Goal: Task Accomplishment & Management: Use online tool/utility

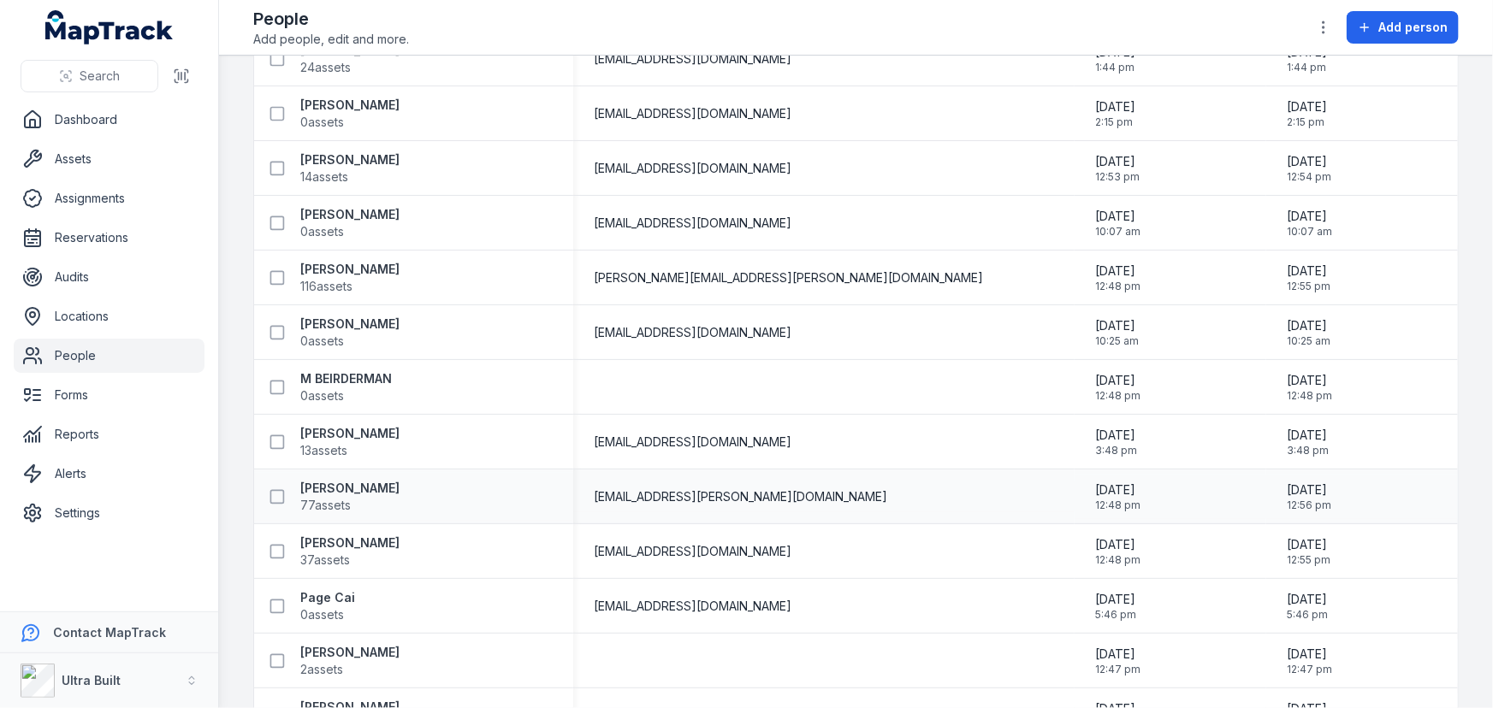
scroll to position [522, 0]
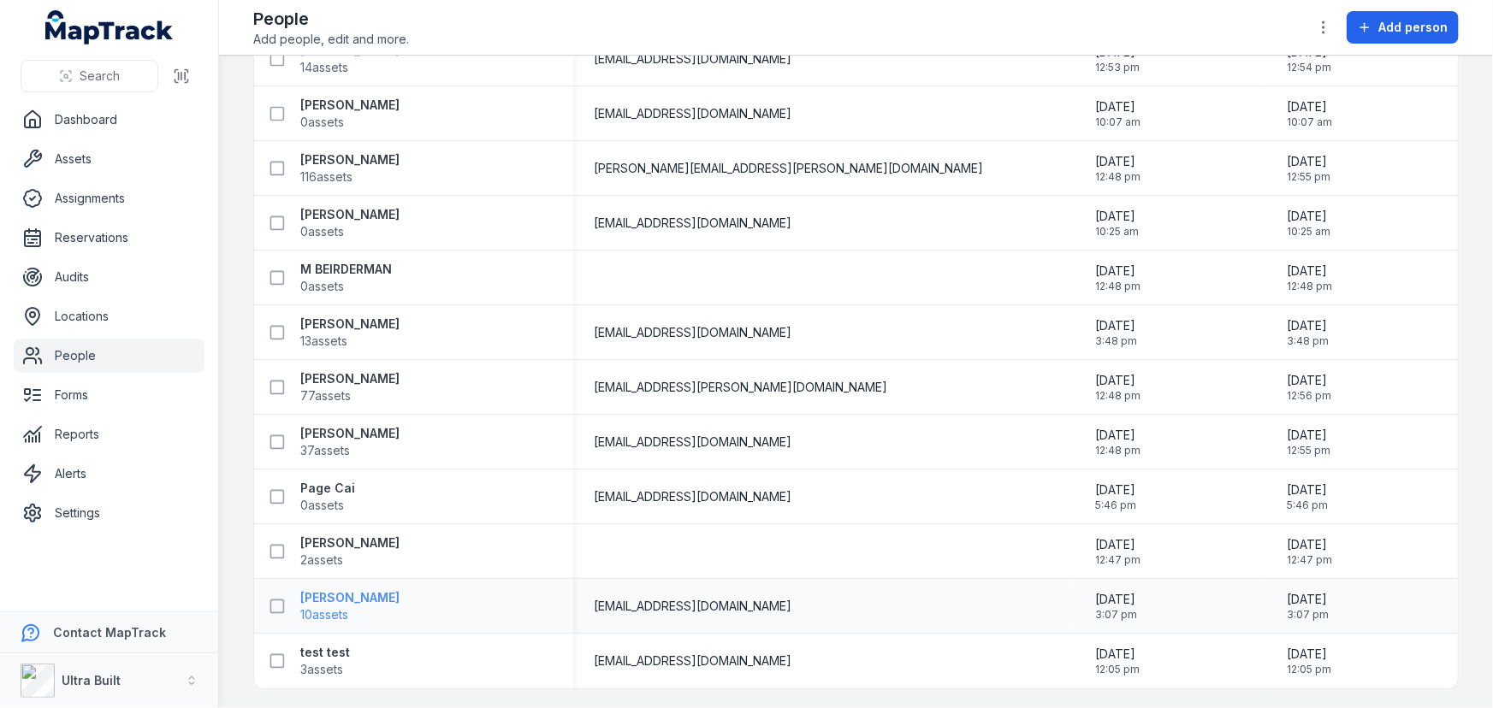
click at [363, 594] on strong "[PERSON_NAME]" at bounding box center [349, 597] width 99 height 17
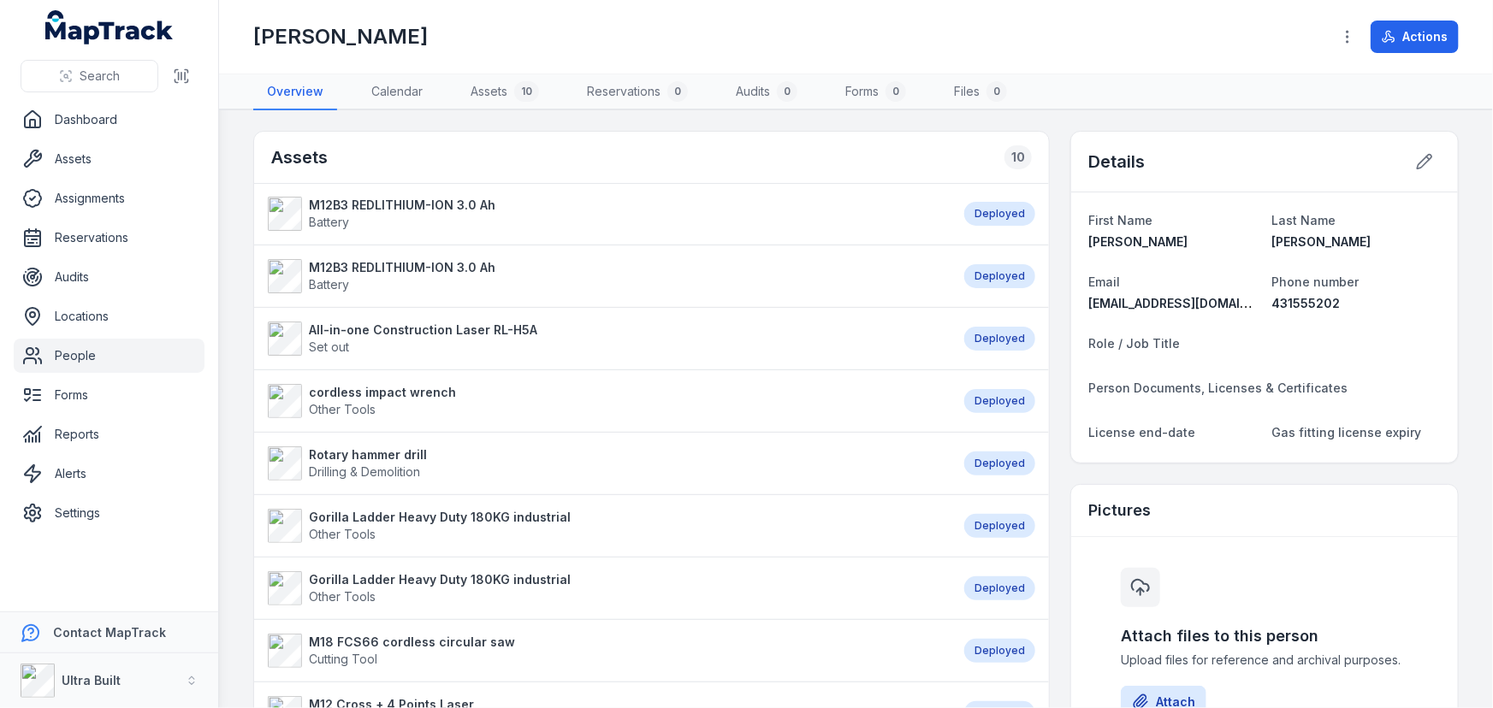
click at [393, 198] on strong "M12B3 REDLITHIUM-ION 3.0 Ah" at bounding box center [402, 205] width 186 height 17
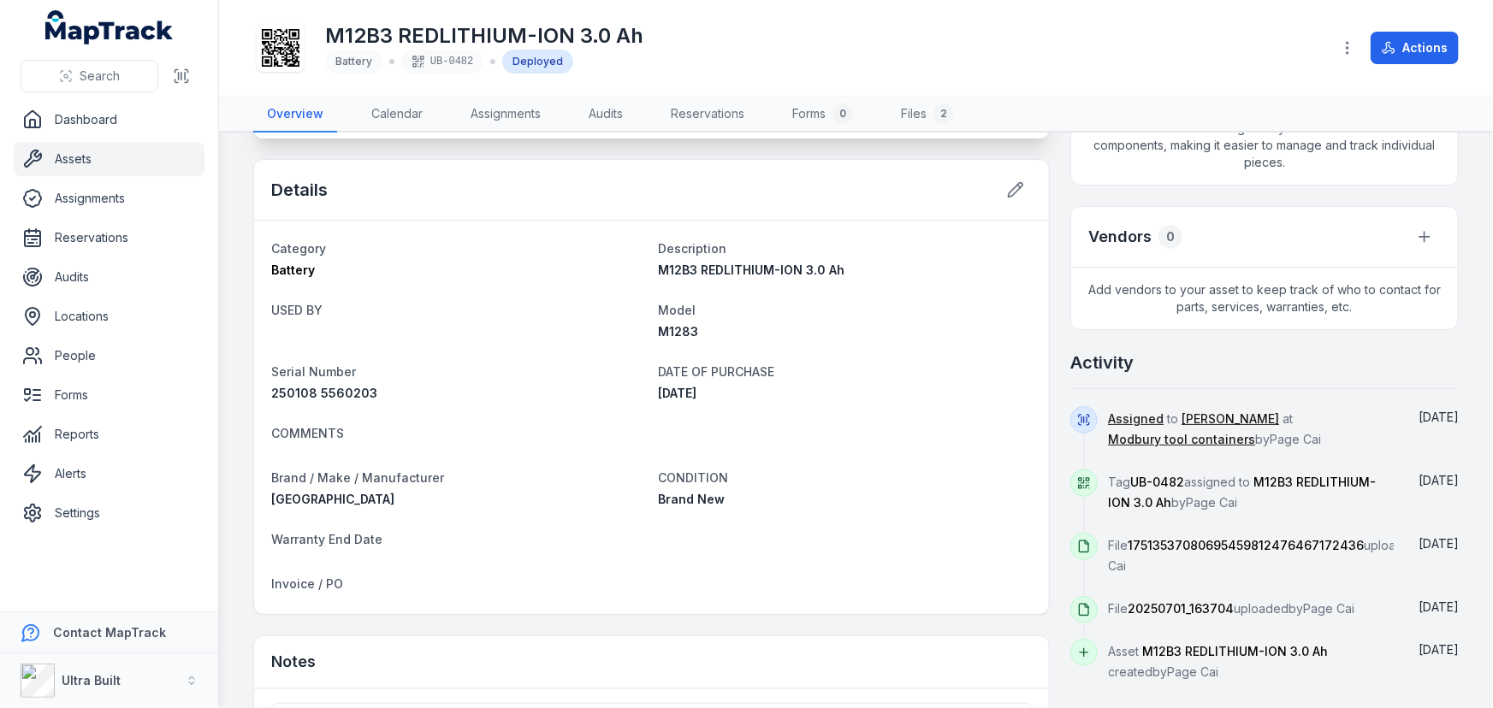
scroll to position [244, 0]
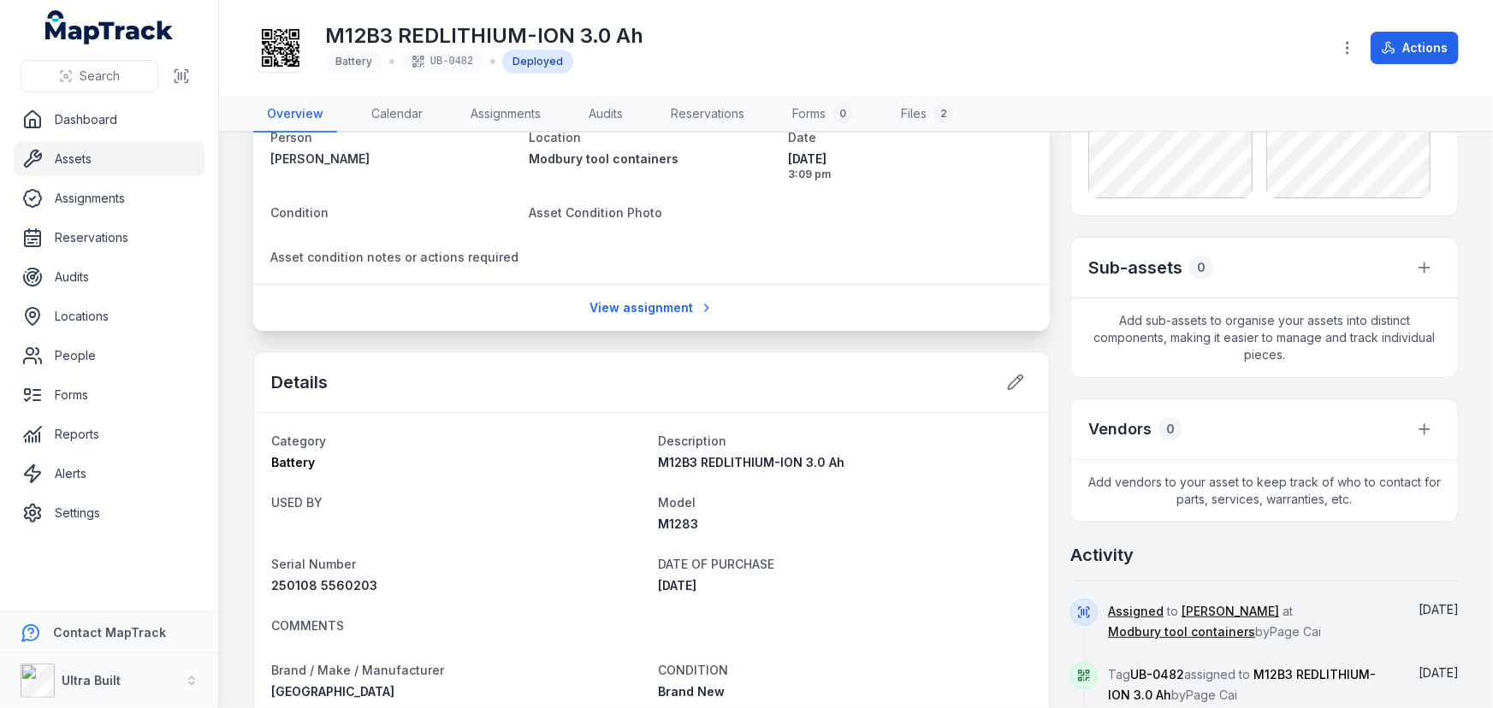
click at [65, 166] on link "Assets" at bounding box center [109, 159] width 191 height 34
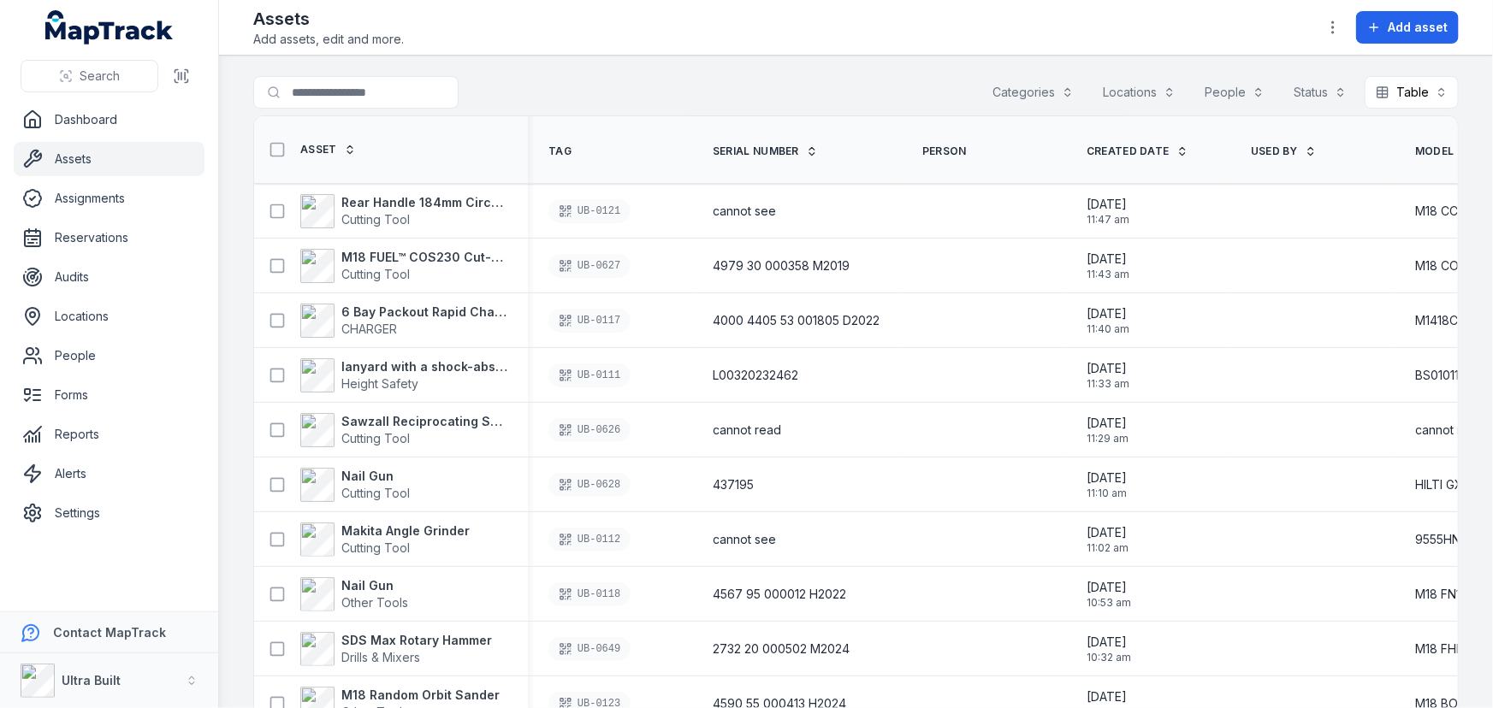
click at [912, 39] on div "Assets Add assets, edit and more. Add asset" at bounding box center [855, 27] width 1205 height 41
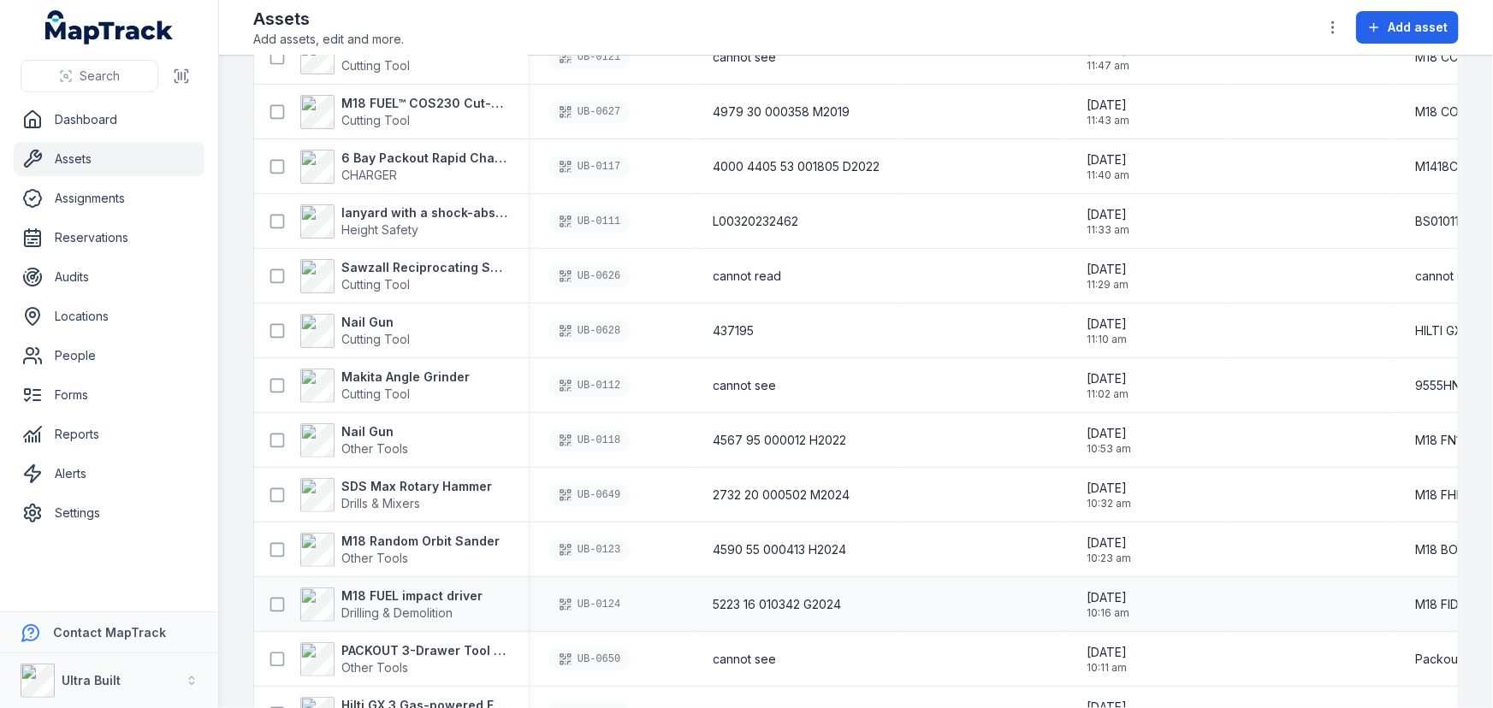
scroll to position [388, 0]
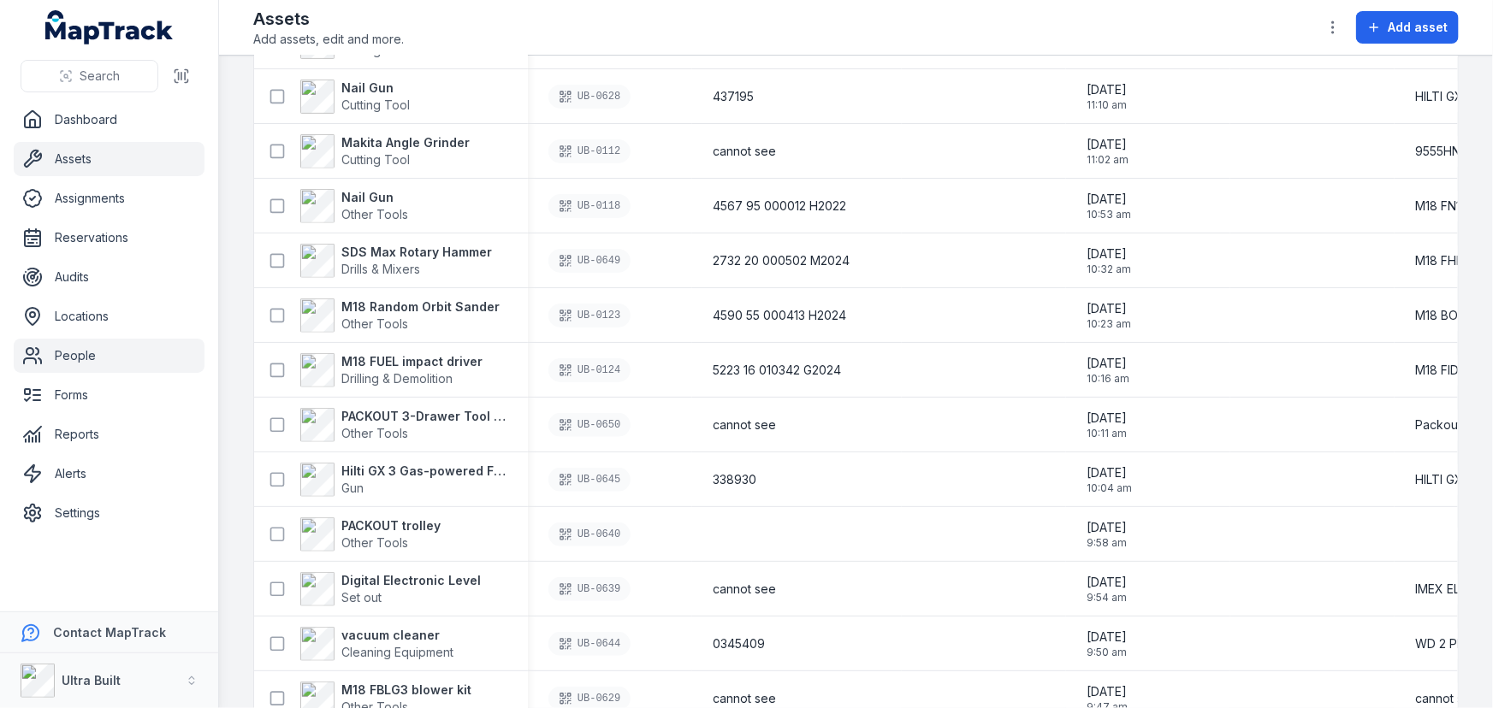
click at [74, 359] on link "People" at bounding box center [109, 356] width 191 height 34
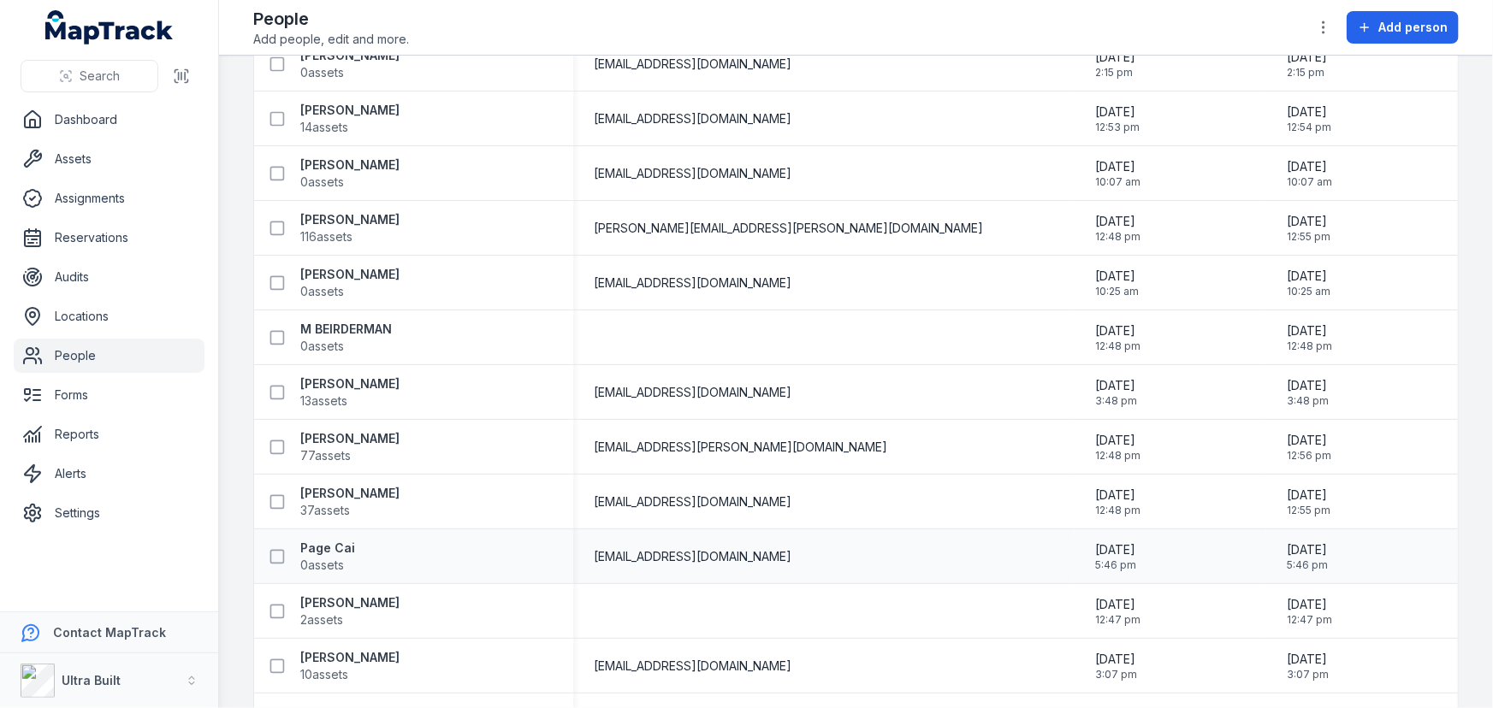
scroll to position [522, 0]
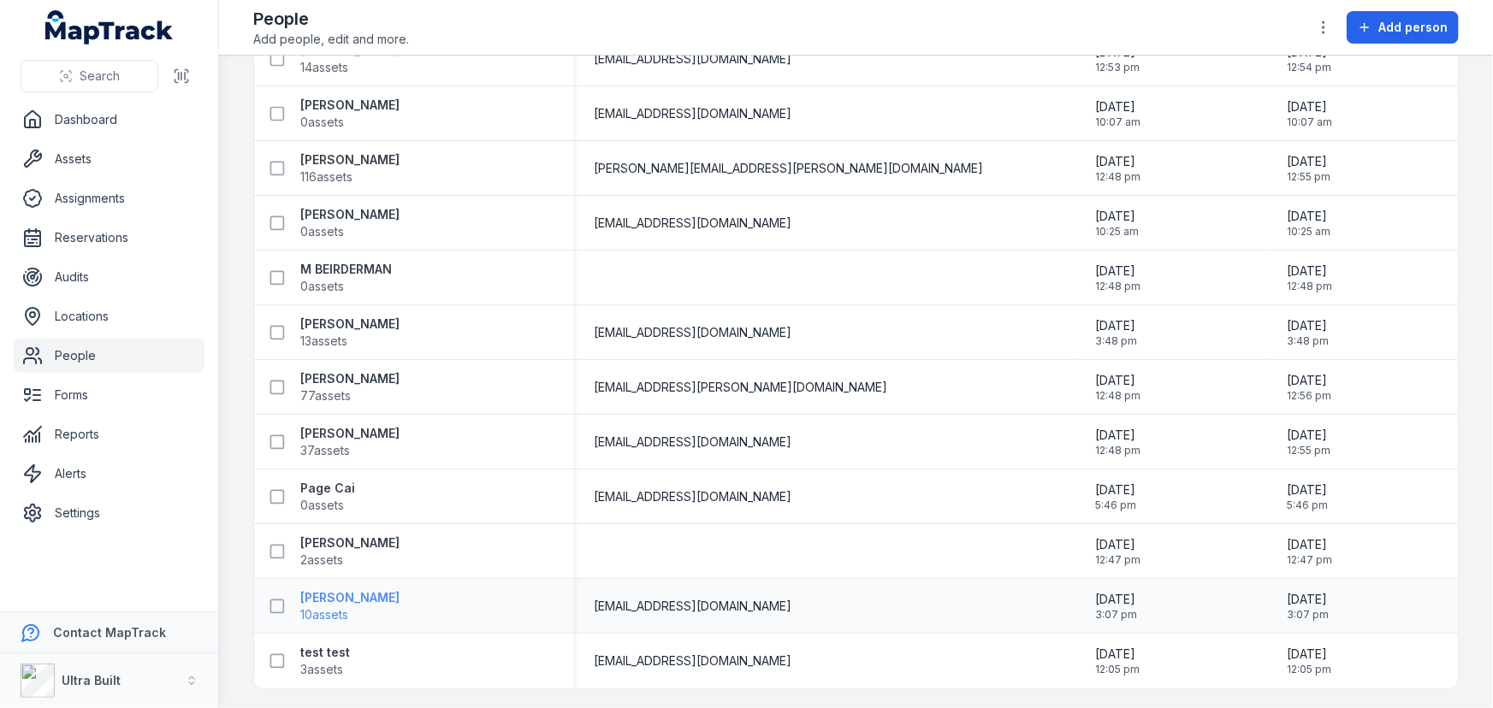
click at [329, 593] on strong "Thomas Burgess" at bounding box center [349, 597] width 99 height 17
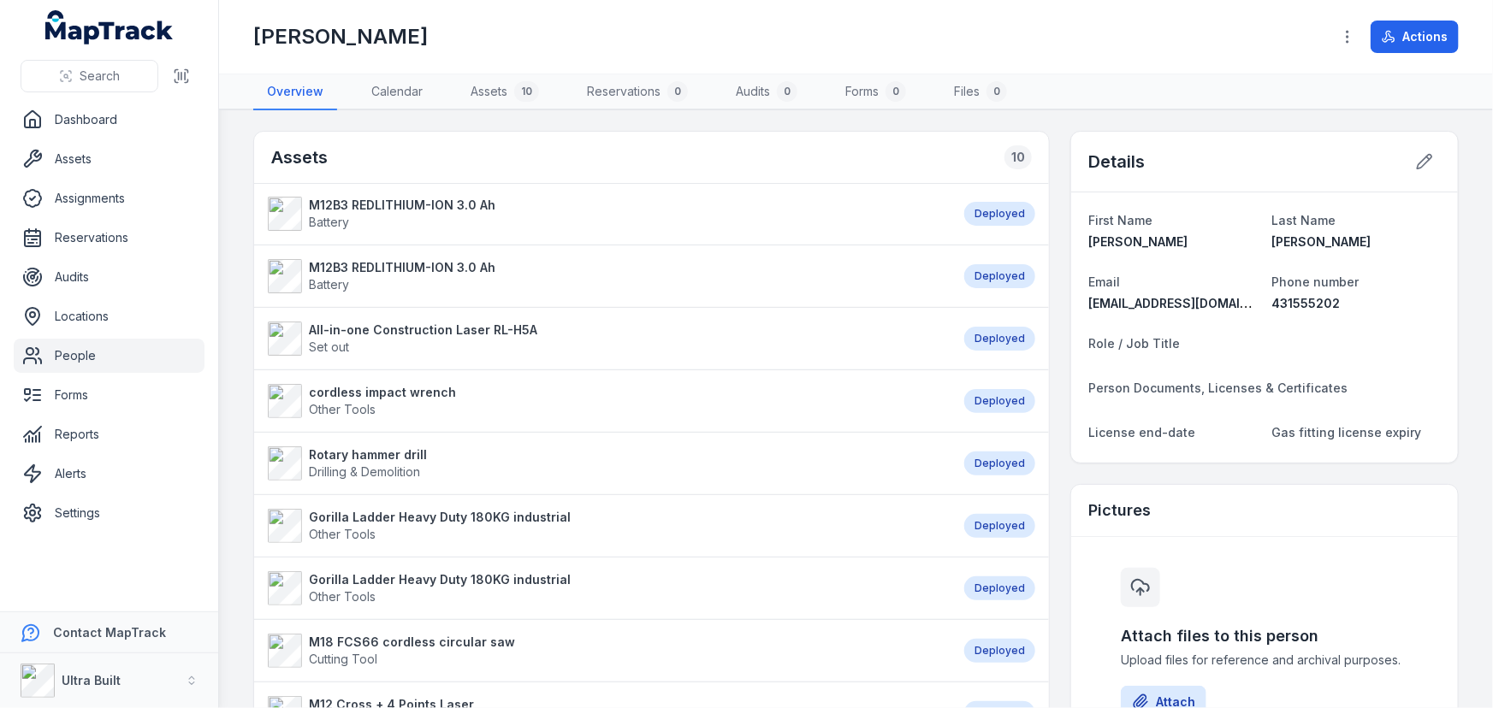
click at [418, 203] on strong "M12B3 REDLITHIUM-ION 3.0 Ah" at bounding box center [402, 205] width 186 height 17
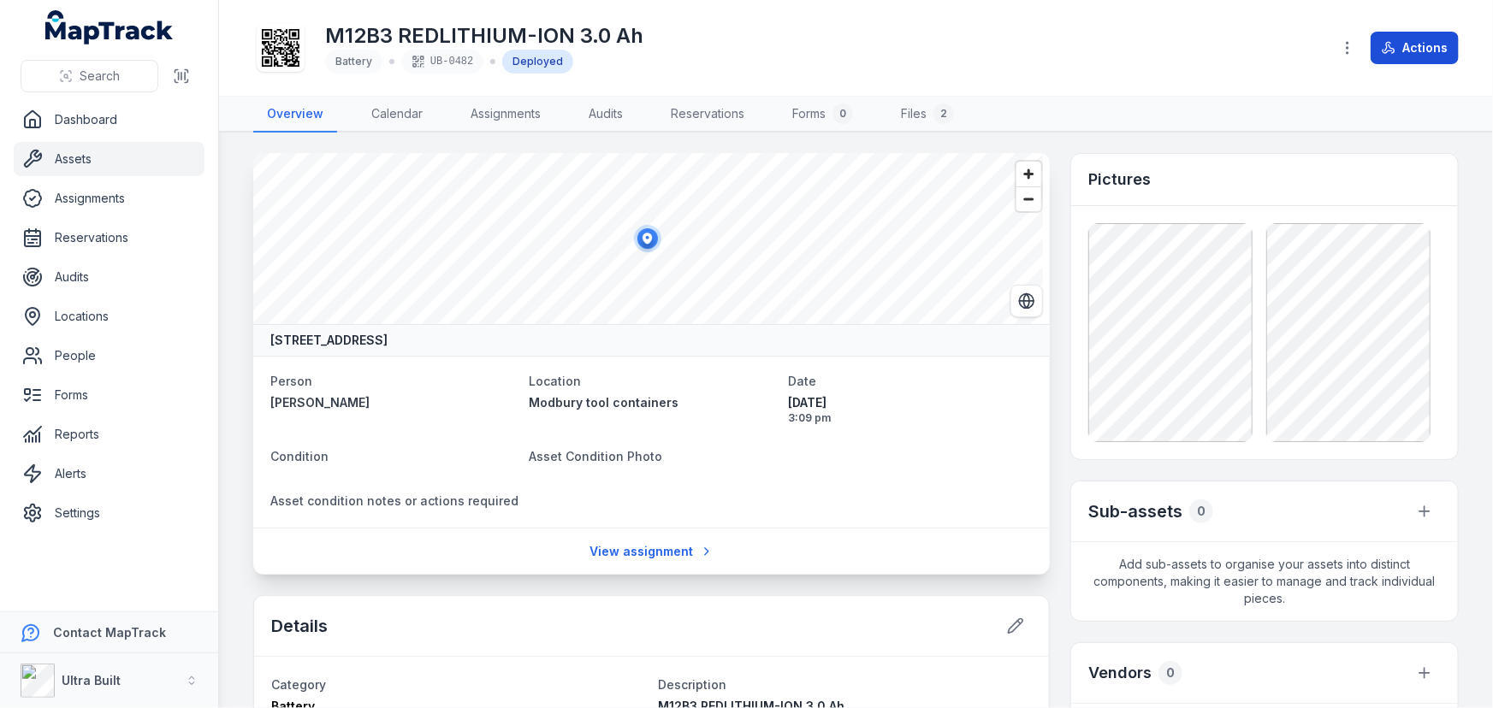
click at [1428, 41] on button "Actions" at bounding box center [1414, 48] width 88 height 33
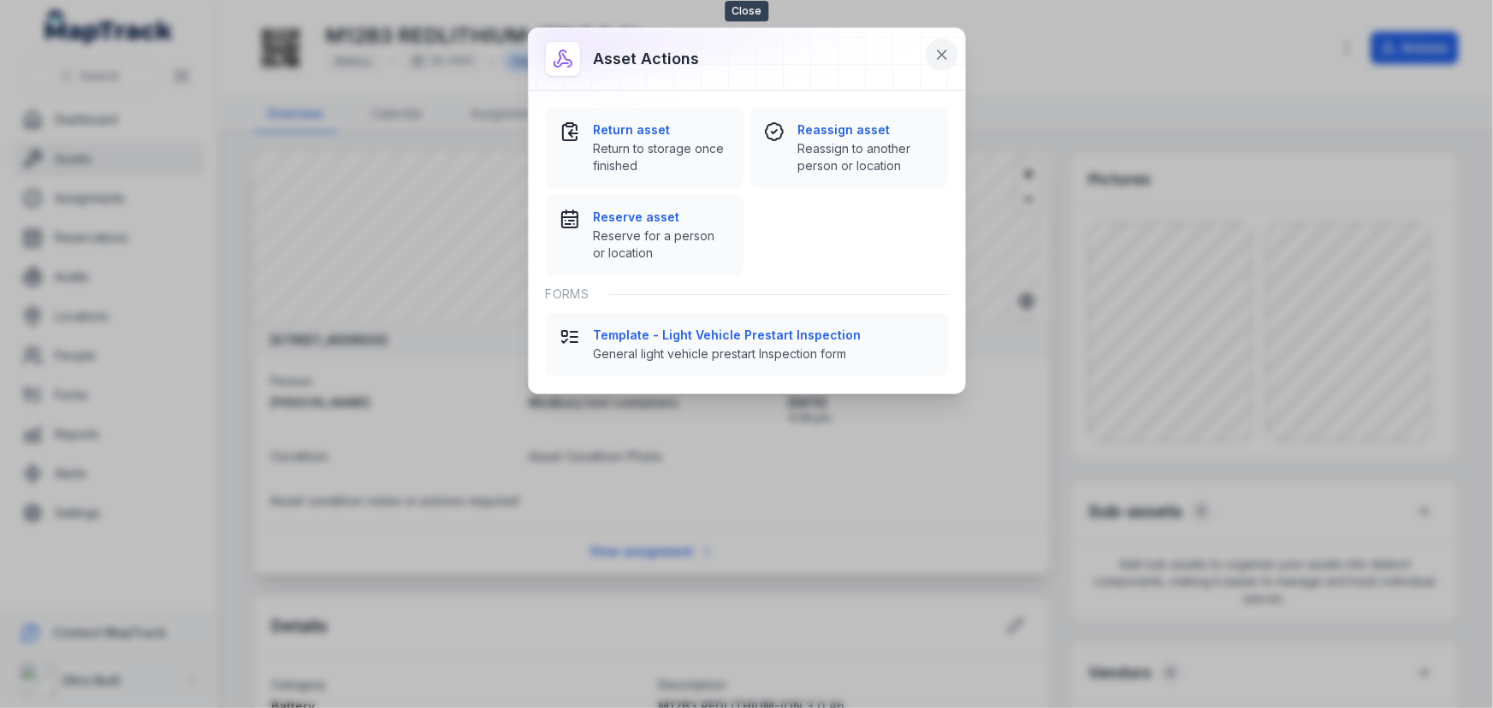
click at [939, 50] on icon at bounding box center [941, 54] width 9 height 9
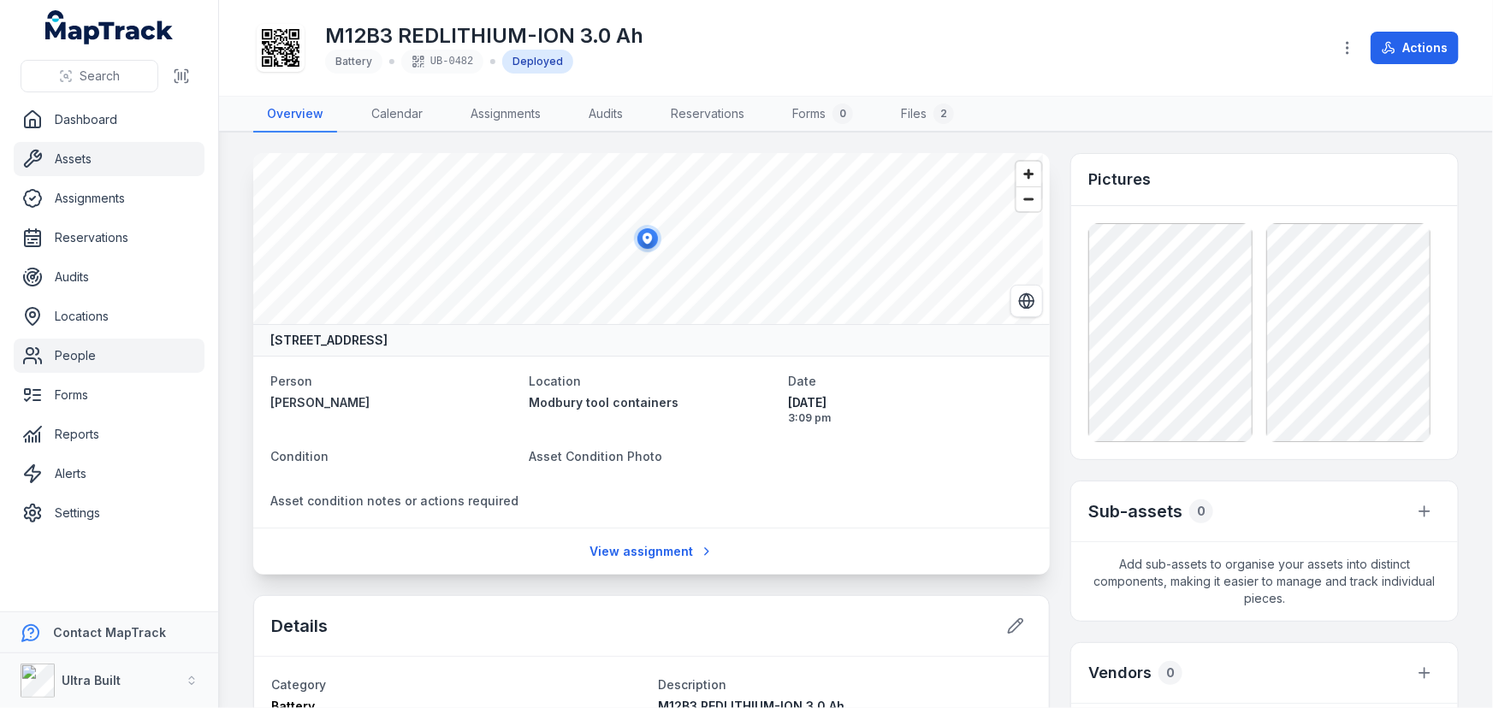
click at [86, 359] on link "People" at bounding box center [109, 356] width 191 height 34
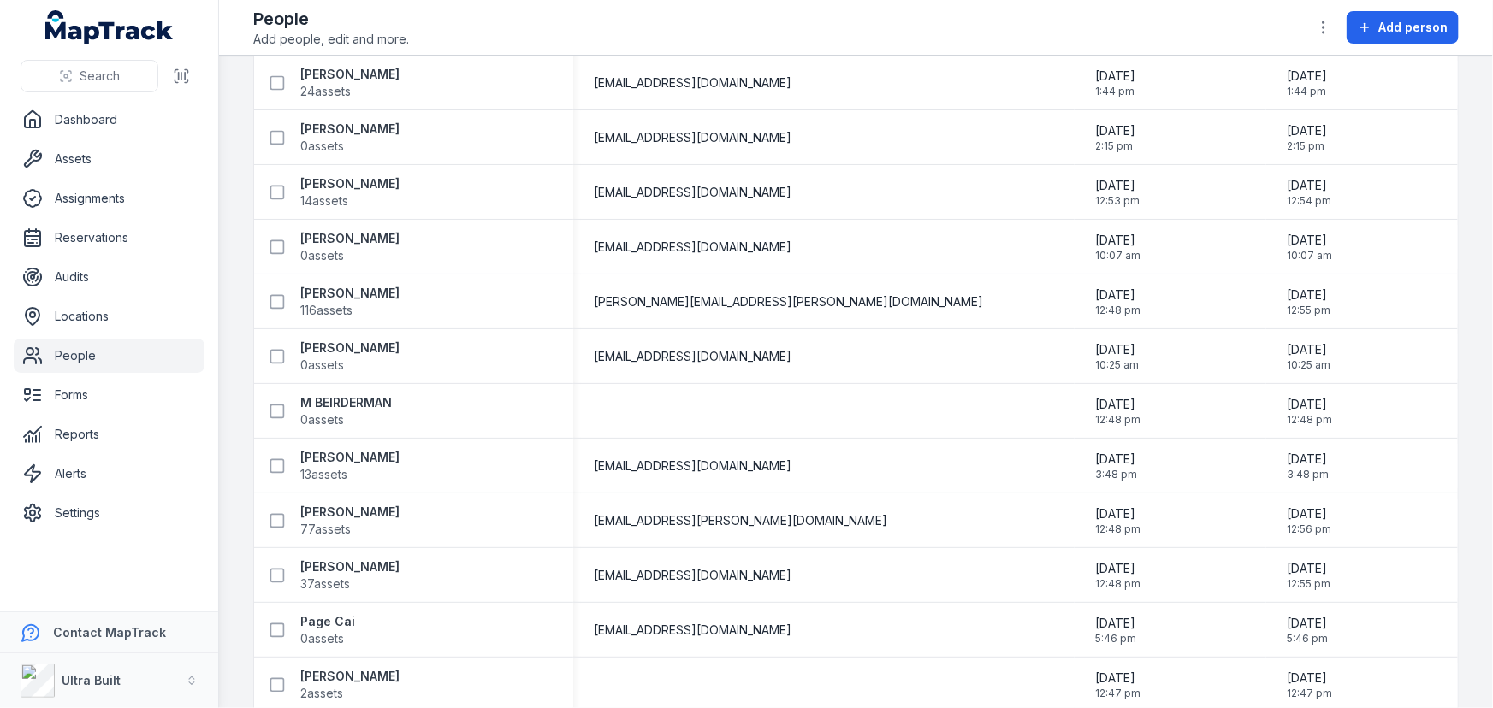
scroll to position [522, 0]
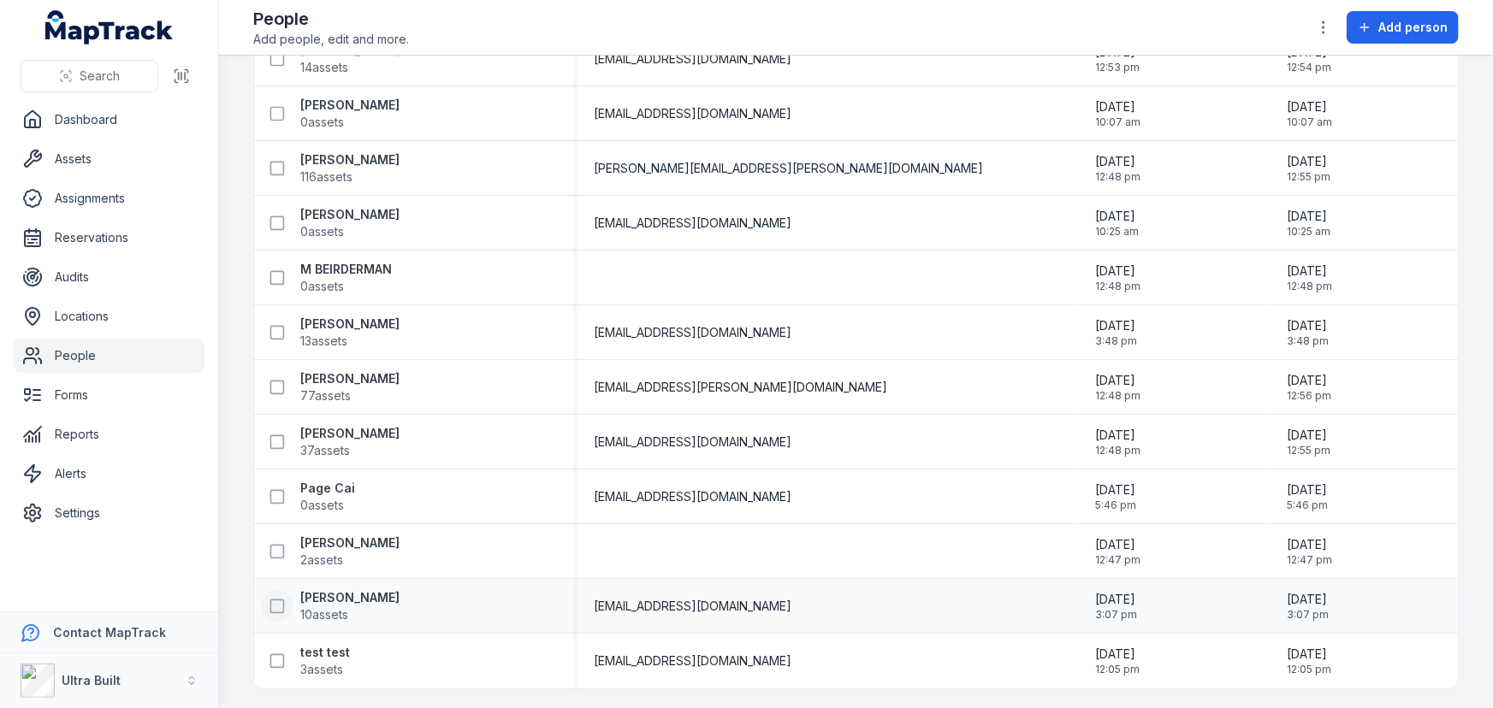
click at [277, 605] on icon at bounding box center [277, 606] width 17 height 17
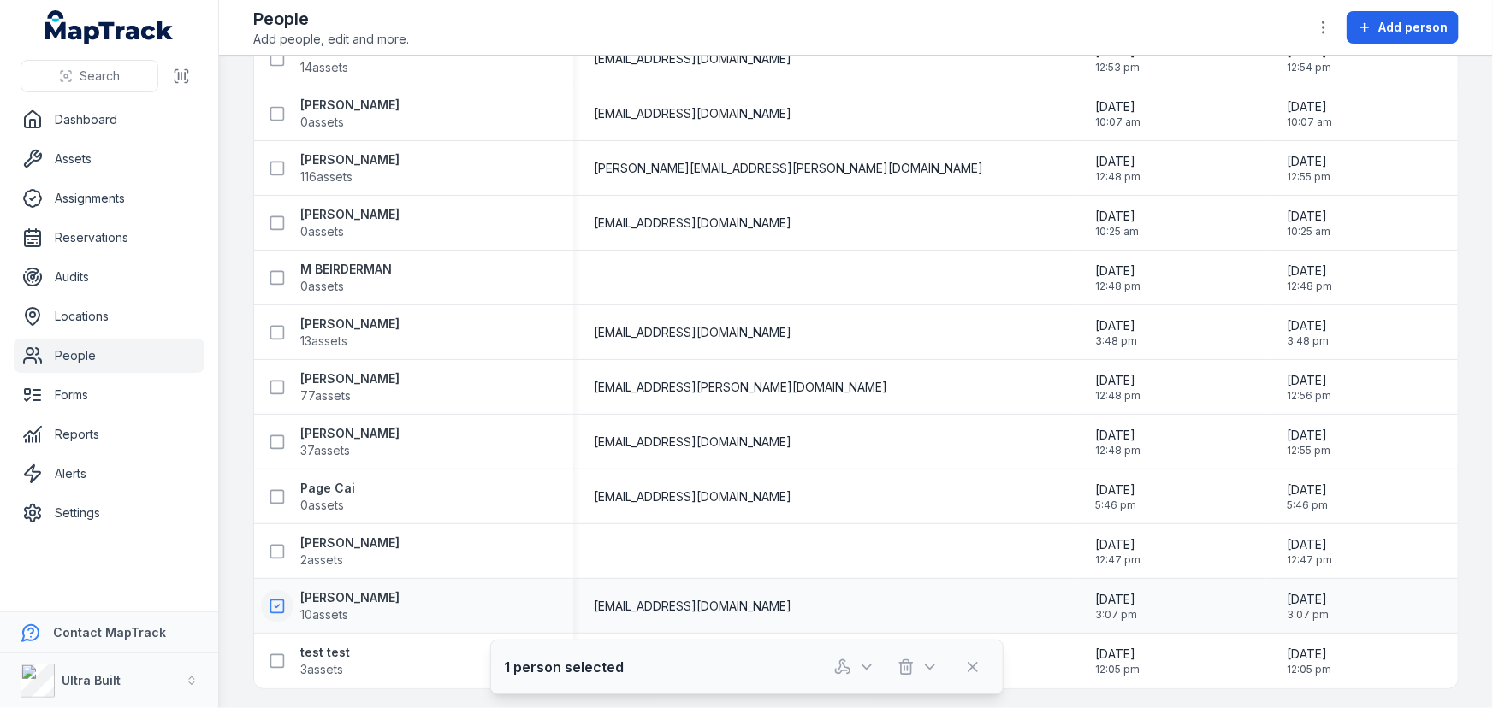
click at [277, 605] on icon at bounding box center [277, 606] width 4 height 3
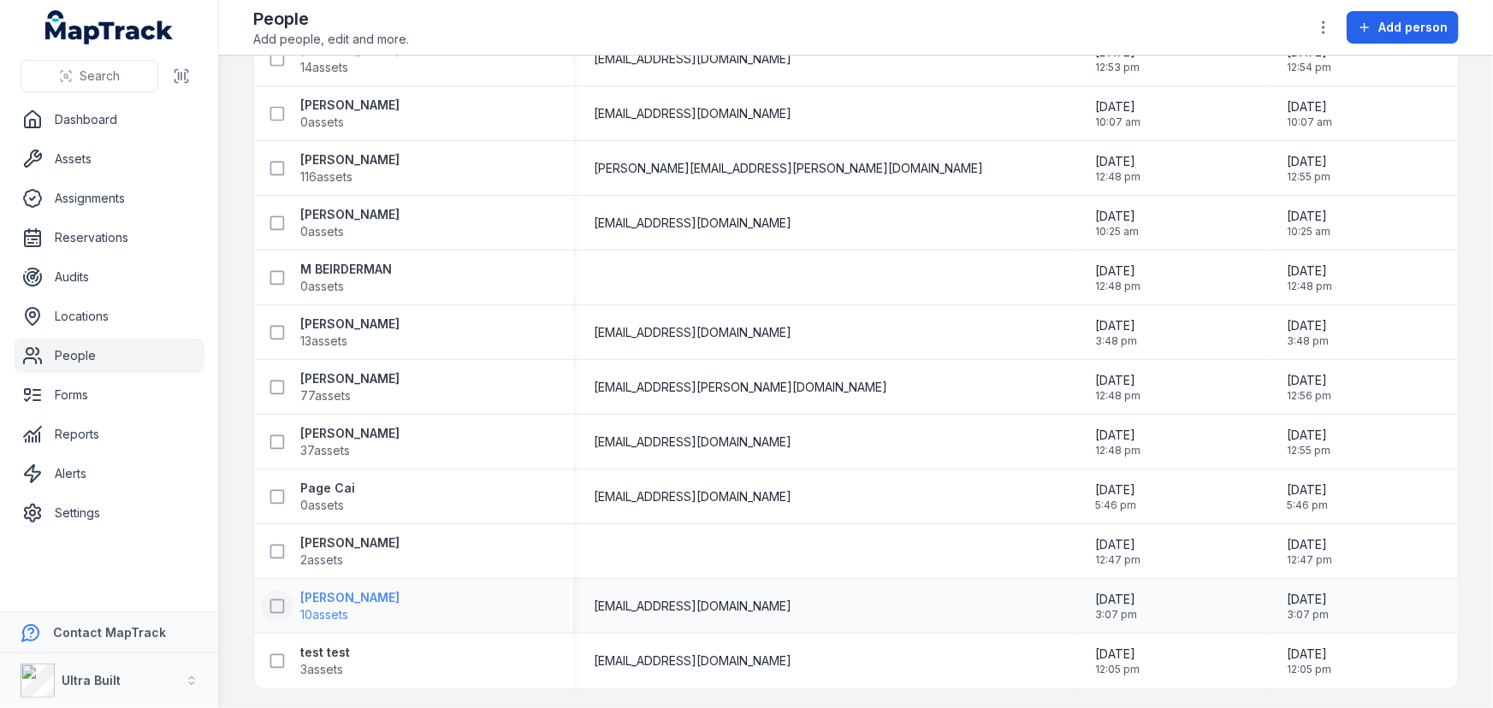
click at [323, 597] on strong "Thomas Burgess" at bounding box center [349, 597] width 99 height 17
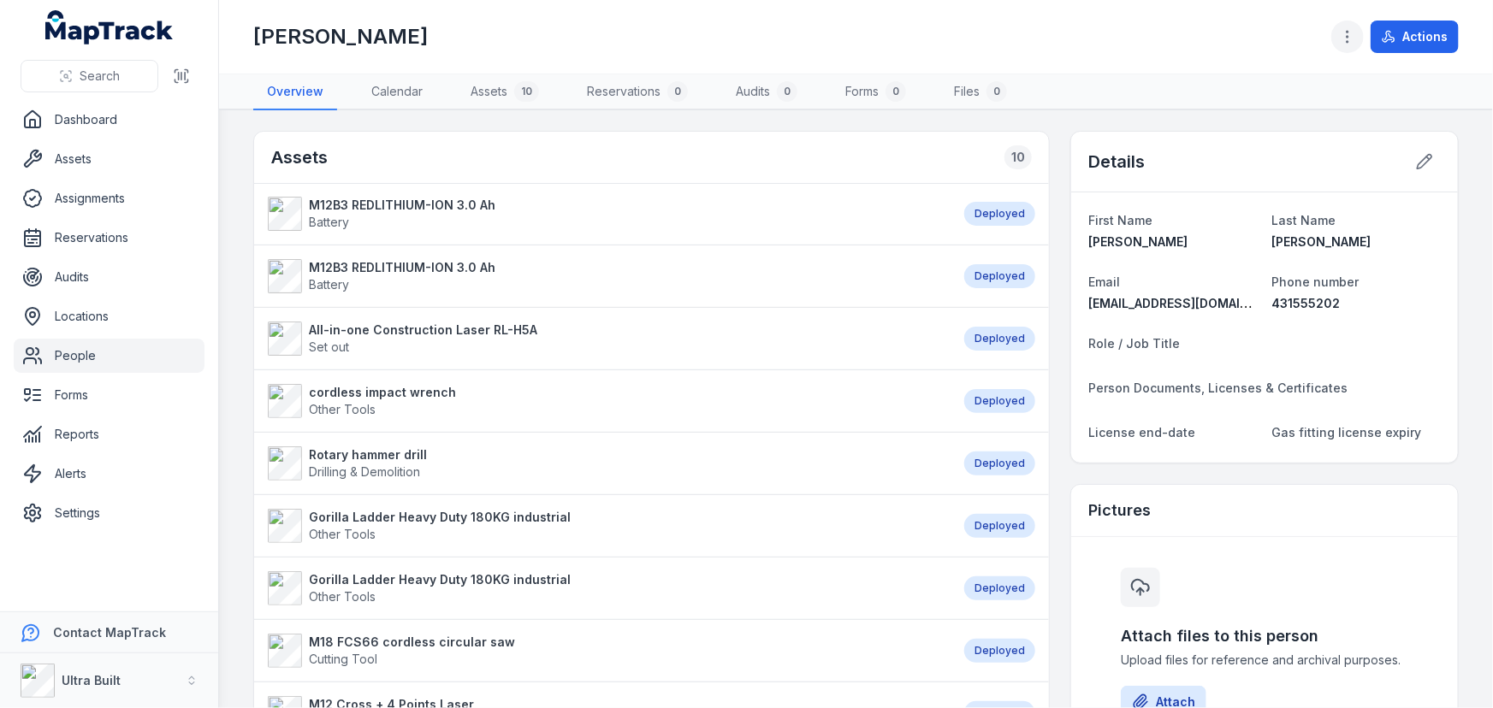
click at [1351, 34] on icon "button" at bounding box center [1347, 36] width 17 height 17
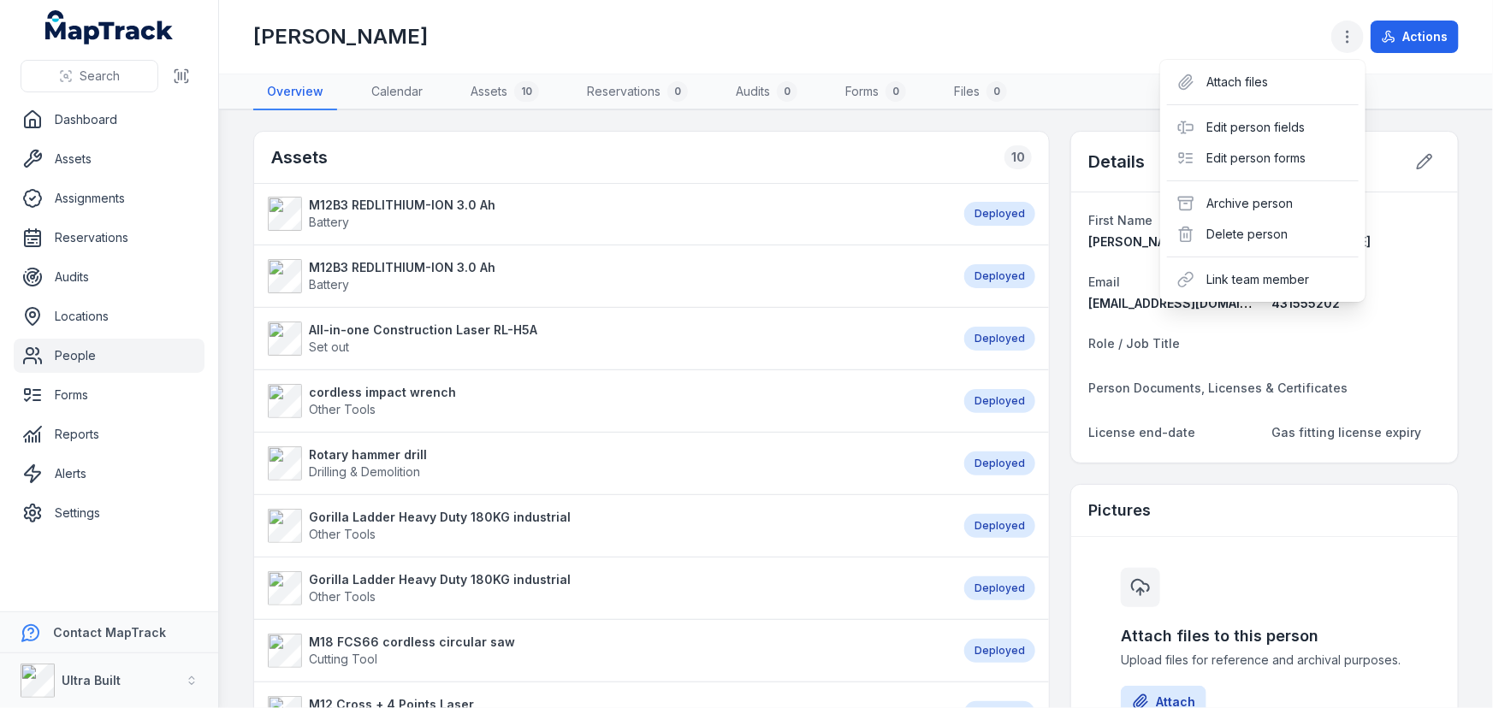
click at [1351, 34] on icon "button" at bounding box center [1347, 36] width 17 height 17
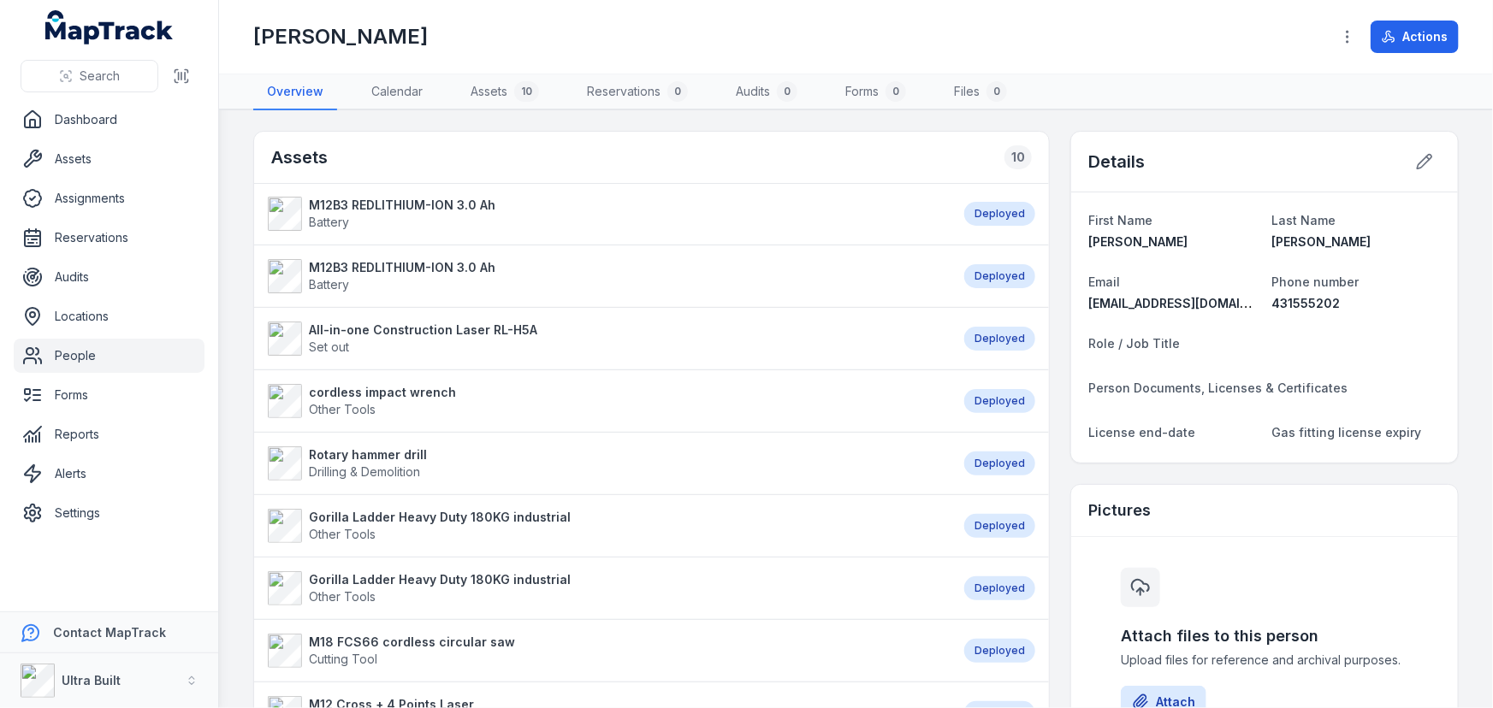
scroll to position [77, 0]
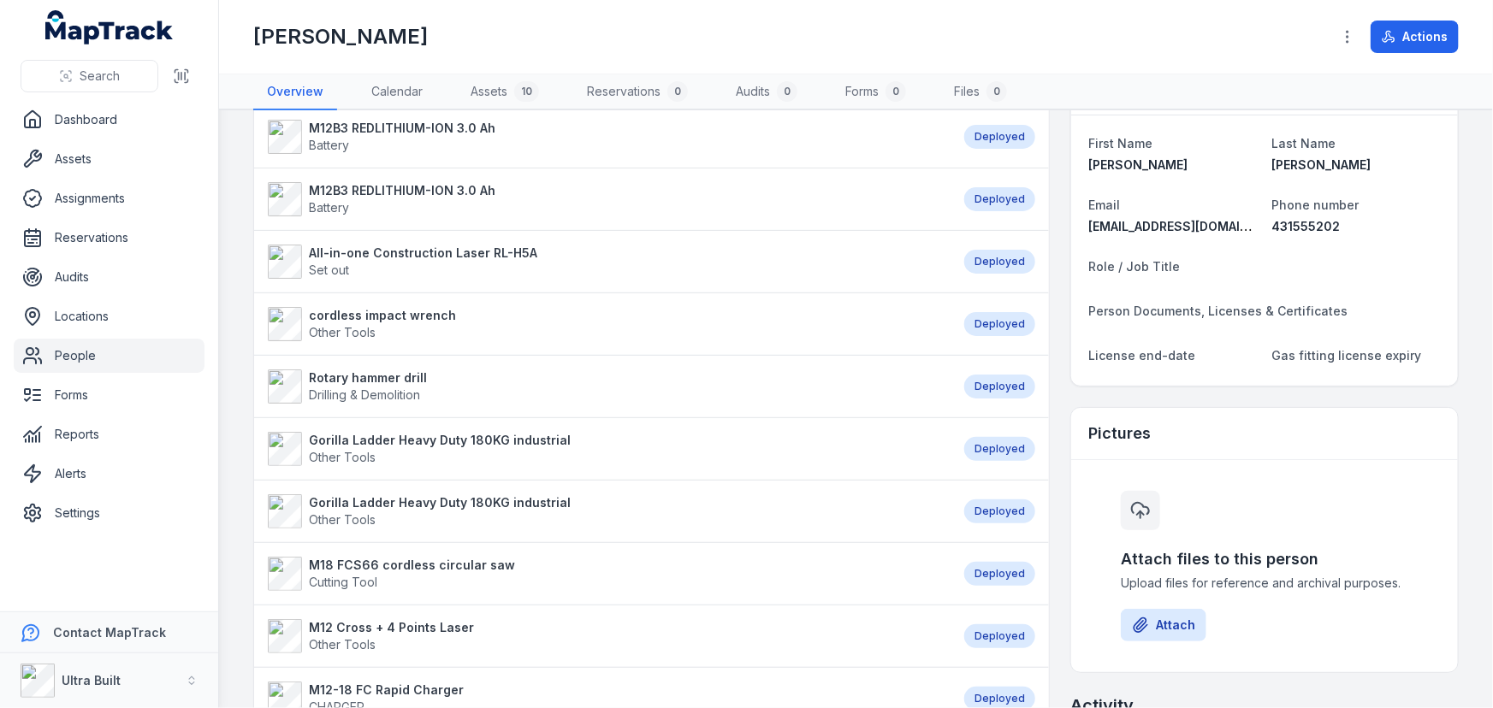
click at [73, 364] on link "People" at bounding box center [109, 356] width 191 height 34
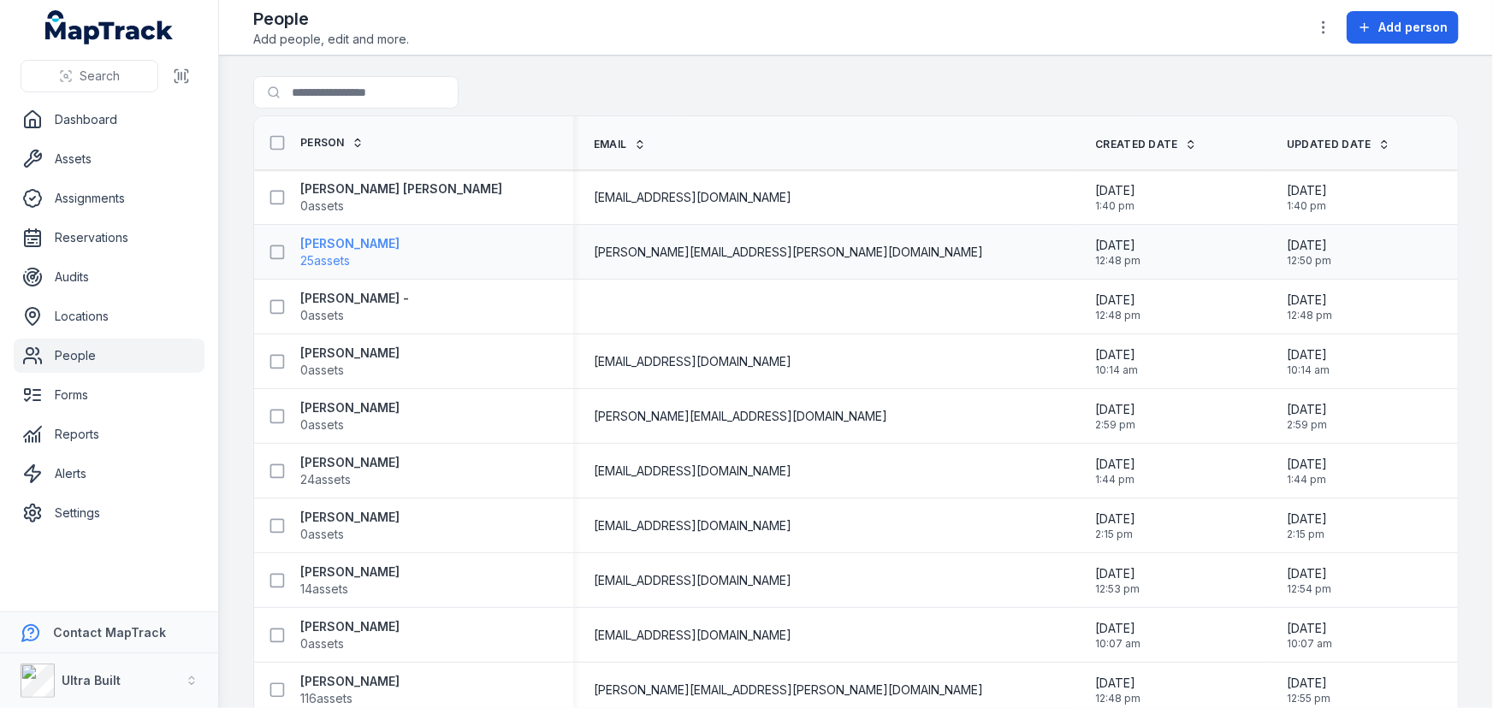
click at [358, 240] on strong "Anthony Agostino" at bounding box center [349, 243] width 99 height 17
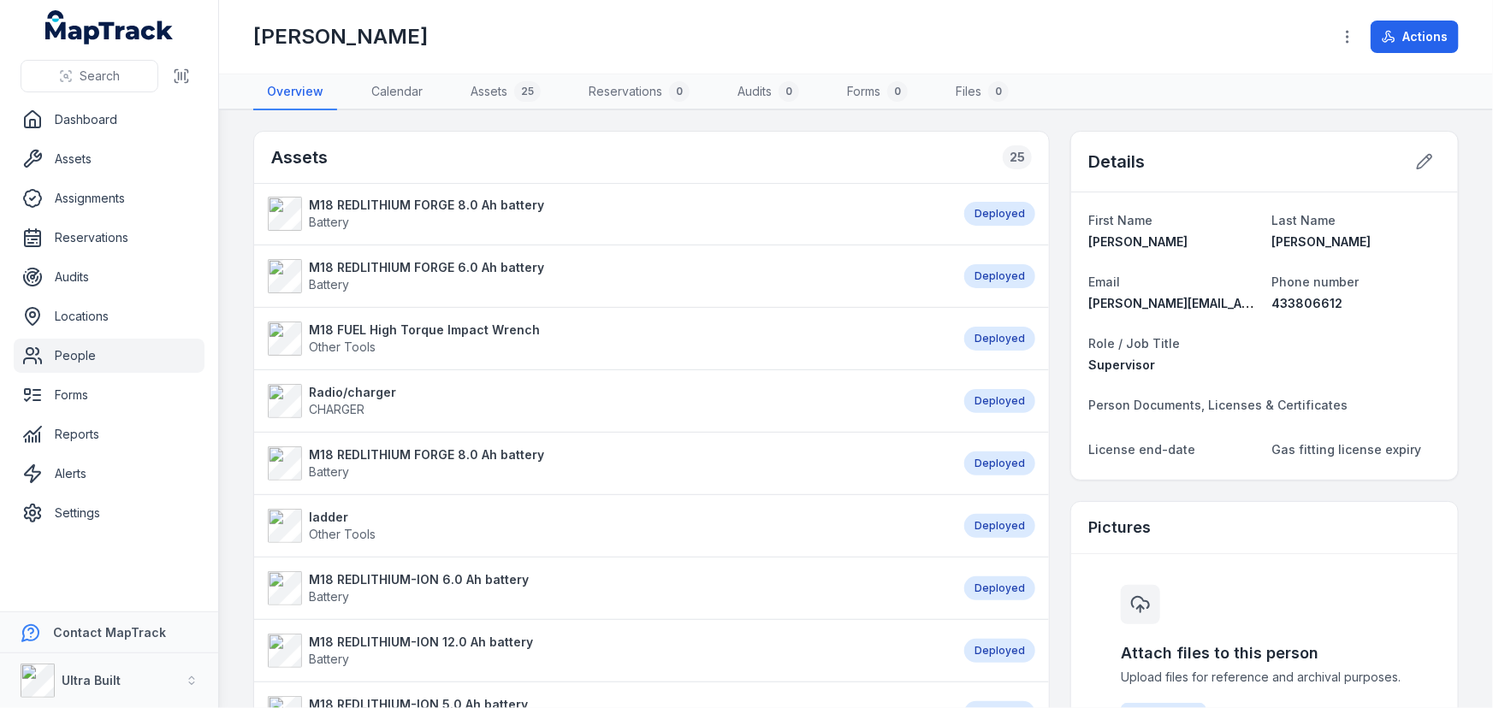
click at [74, 358] on link "People" at bounding box center [109, 356] width 191 height 34
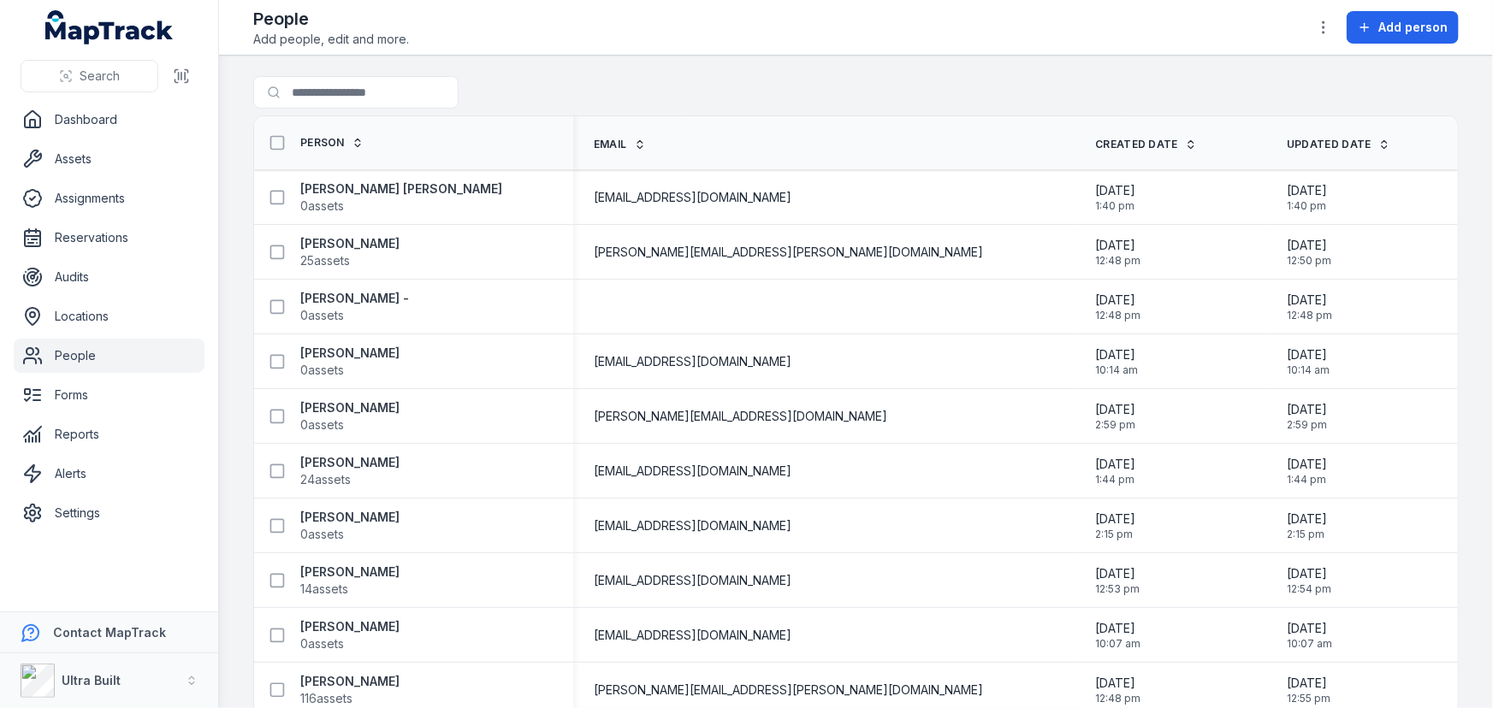
click at [645, 93] on div "Search for people" at bounding box center [855, 95] width 1205 height 39
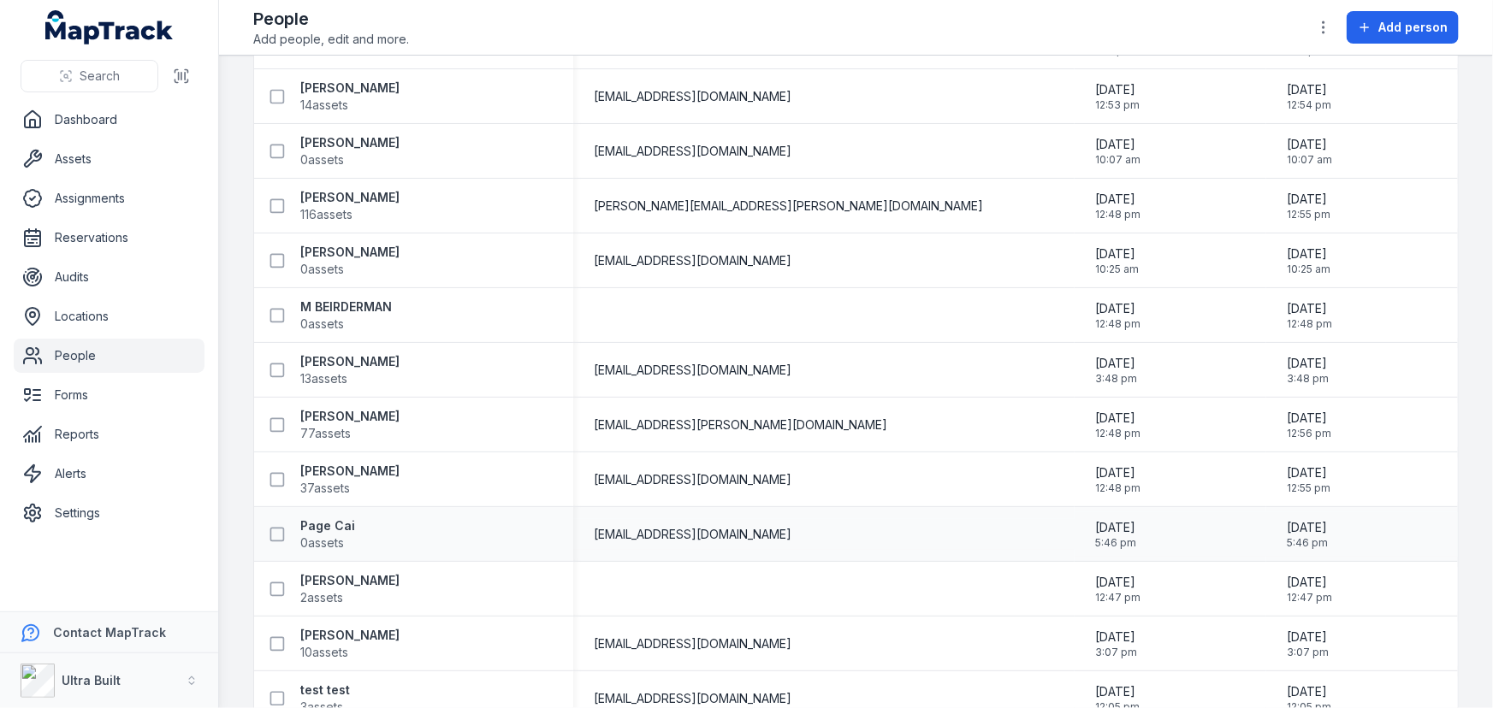
scroll to position [522, 0]
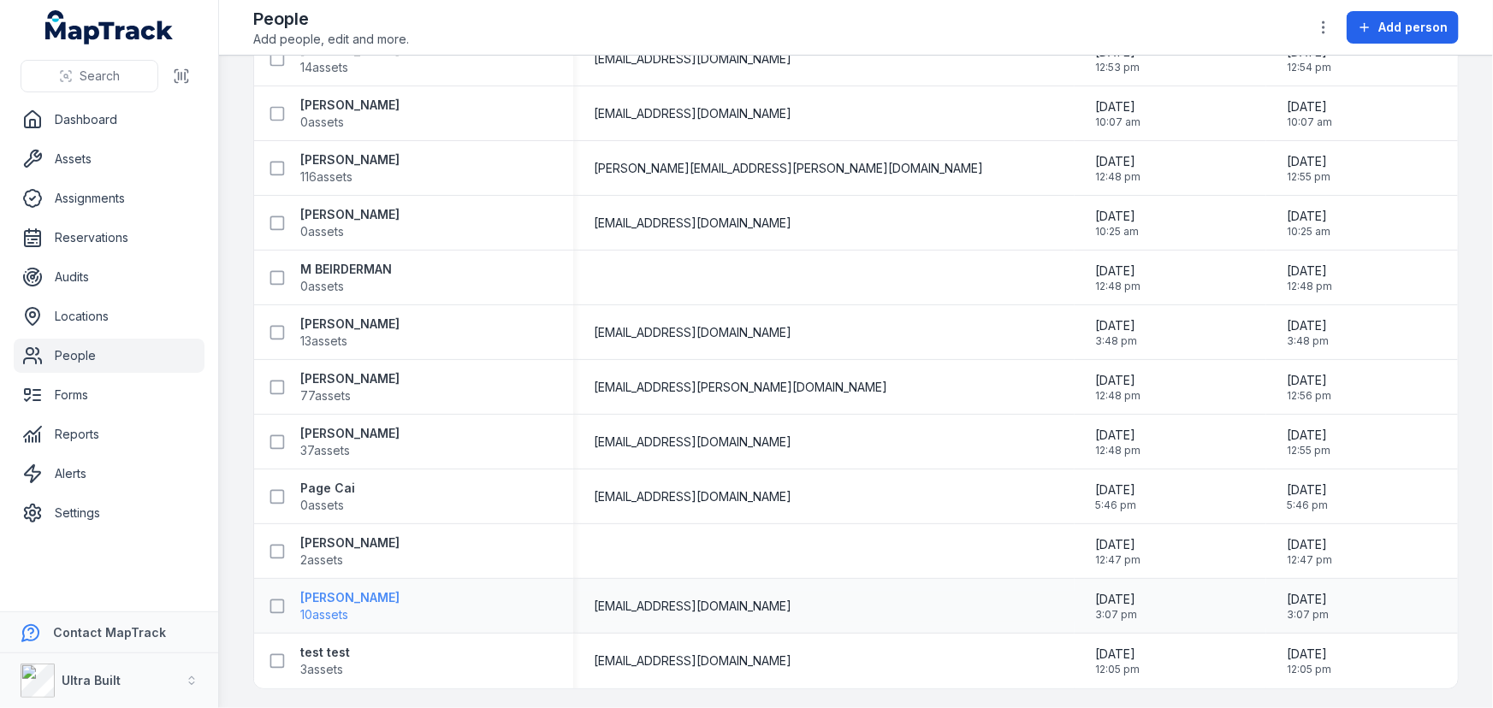
click at [336, 599] on strong "Thomas Burgess" at bounding box center [349, 597] width 99 height 17
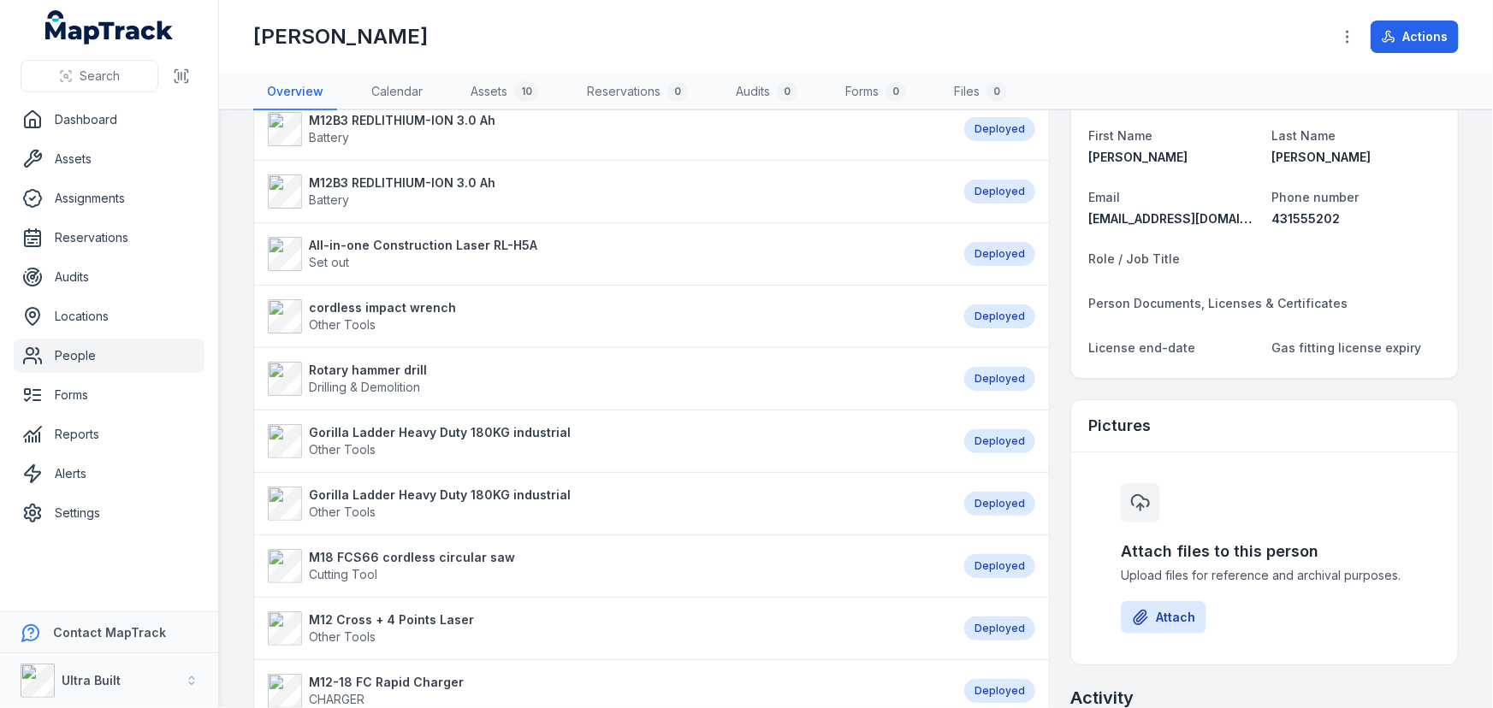
scroll to position [155, 0]
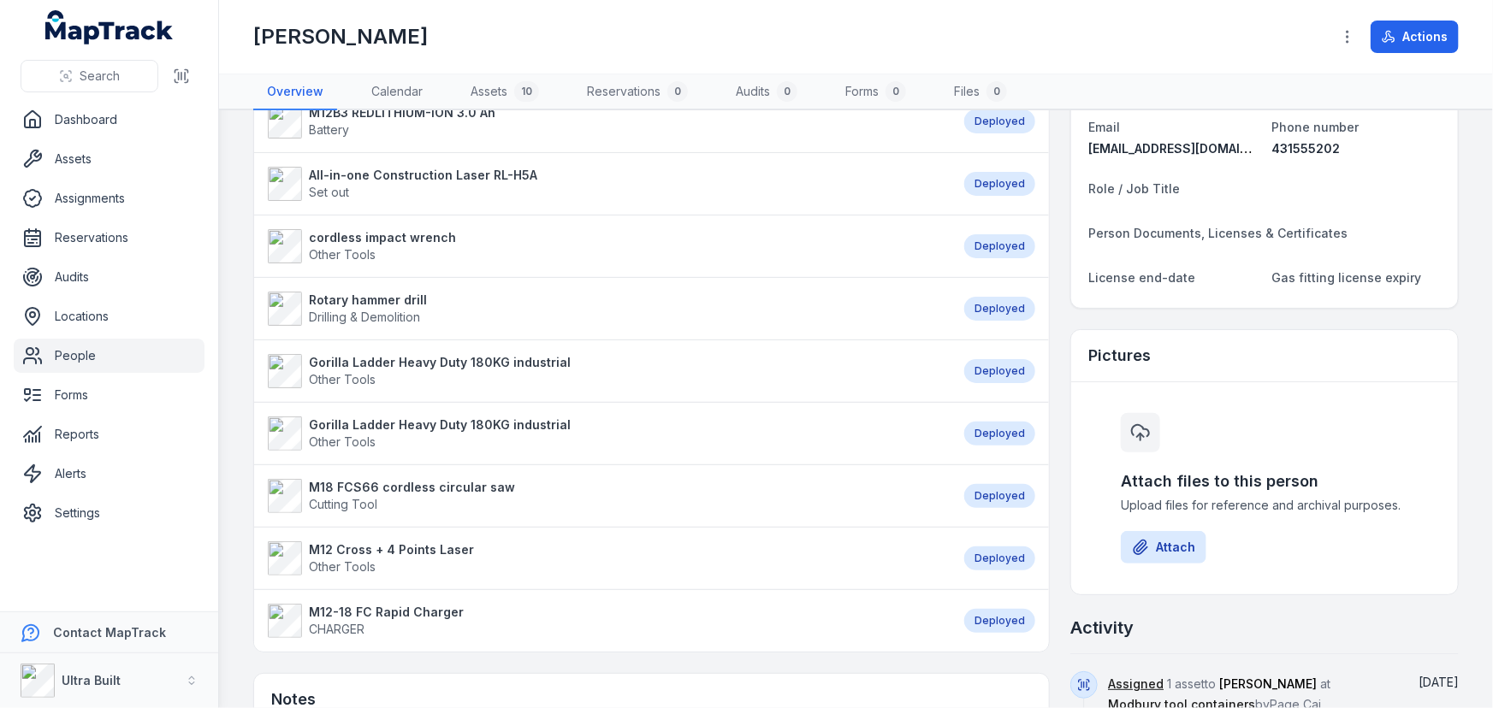
click at [76, 355] on link "People" at bounding box center [109, 356] width 191 height 34
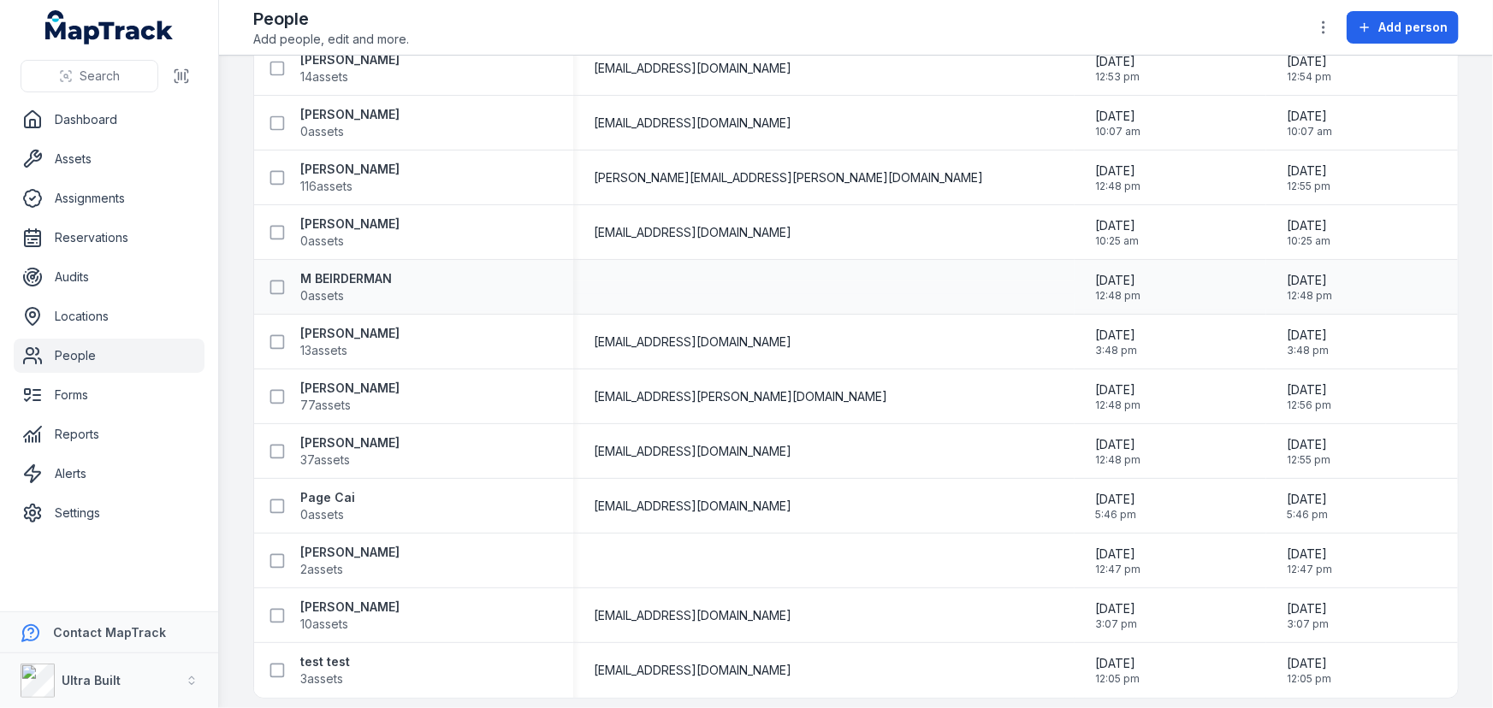
scroll to position [522, 0]
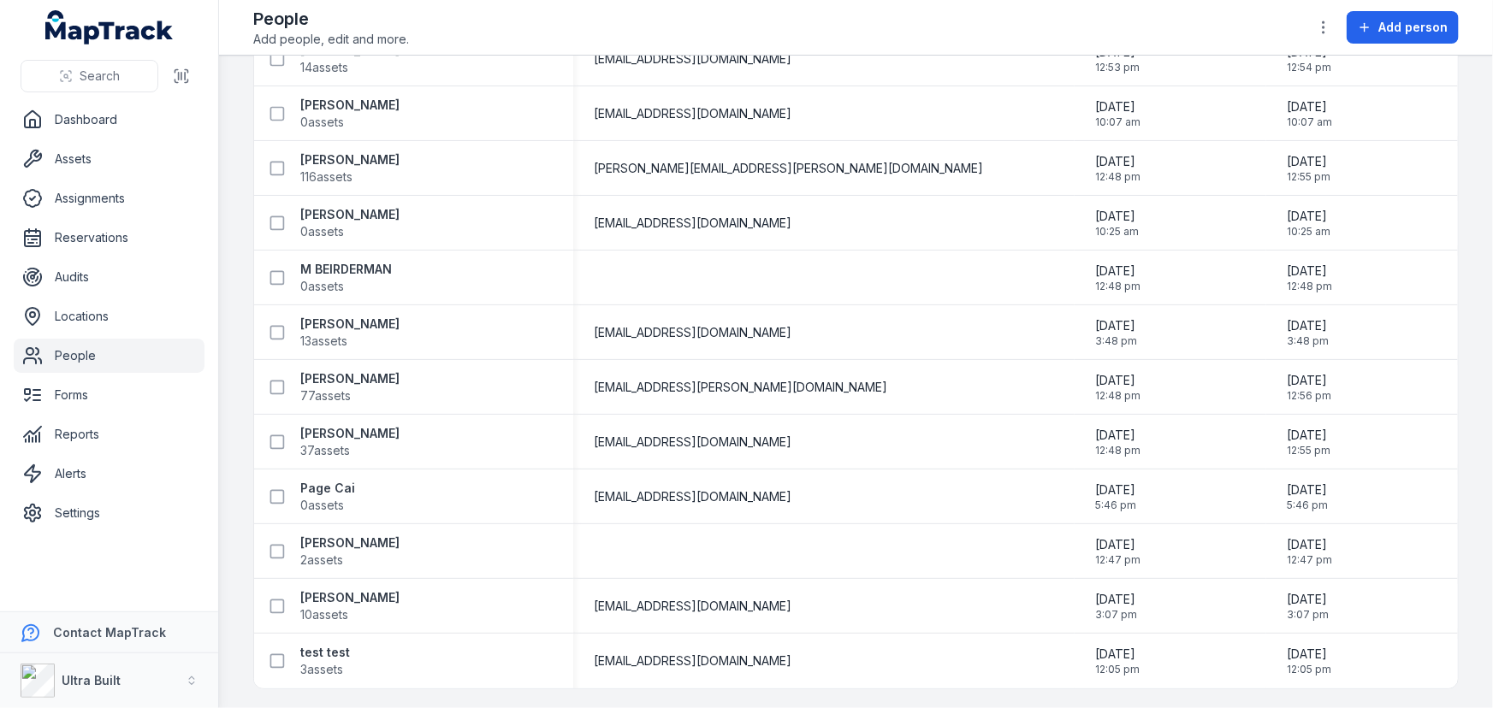
click at [1088, 31] on div "People Add people, edit and more. Add person" at bounding box center [855, 27] width 1205 height 41
click at [622, 33] on div "People Add people, edit and more. Add person" at bounding box center [855, 27] width 1205 height 41
click at [612, 25] on div "People Add people, edit and more. Add person" at bounding box center [855, 27] width 1205 height 41
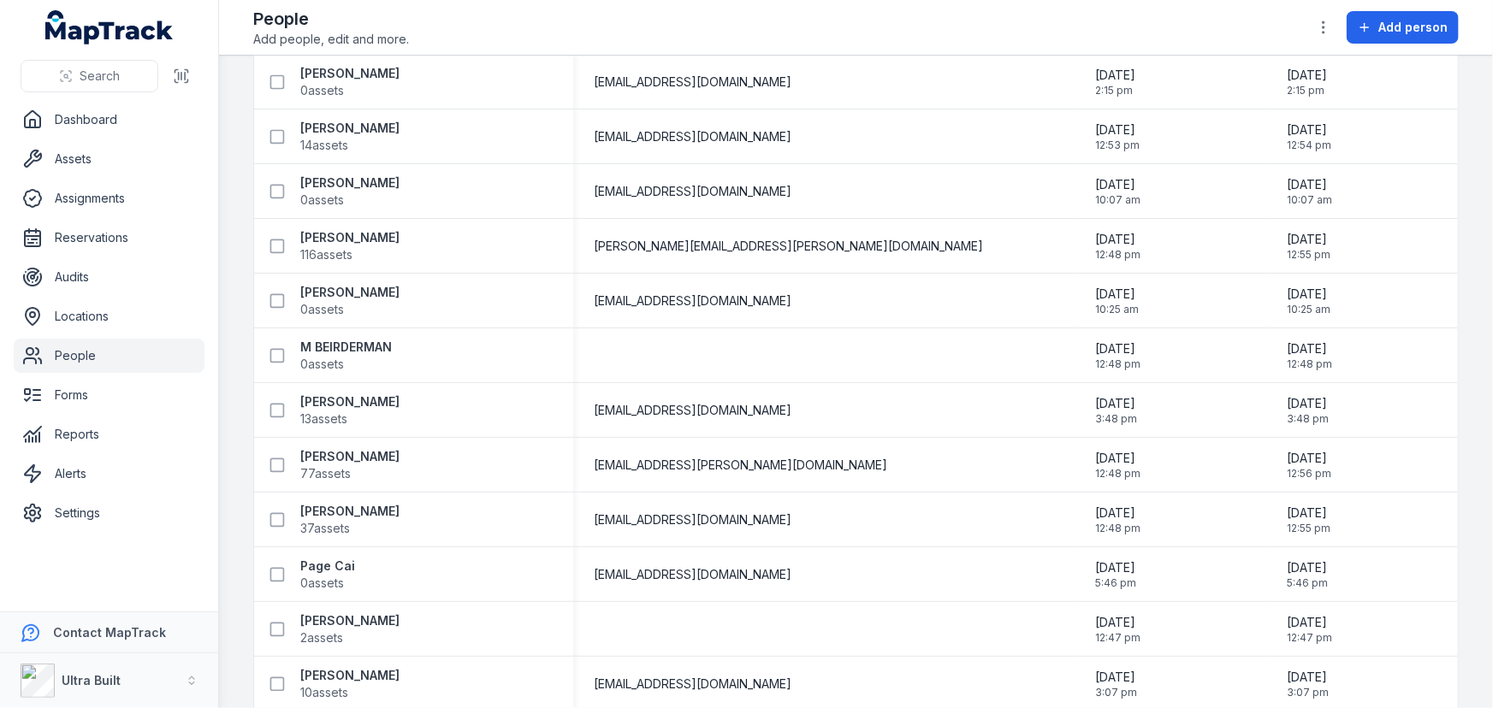
click at [576, 36] on div "People Add people, edit and more. Add person" at bounding box center [855, 27] width 1205 height 41
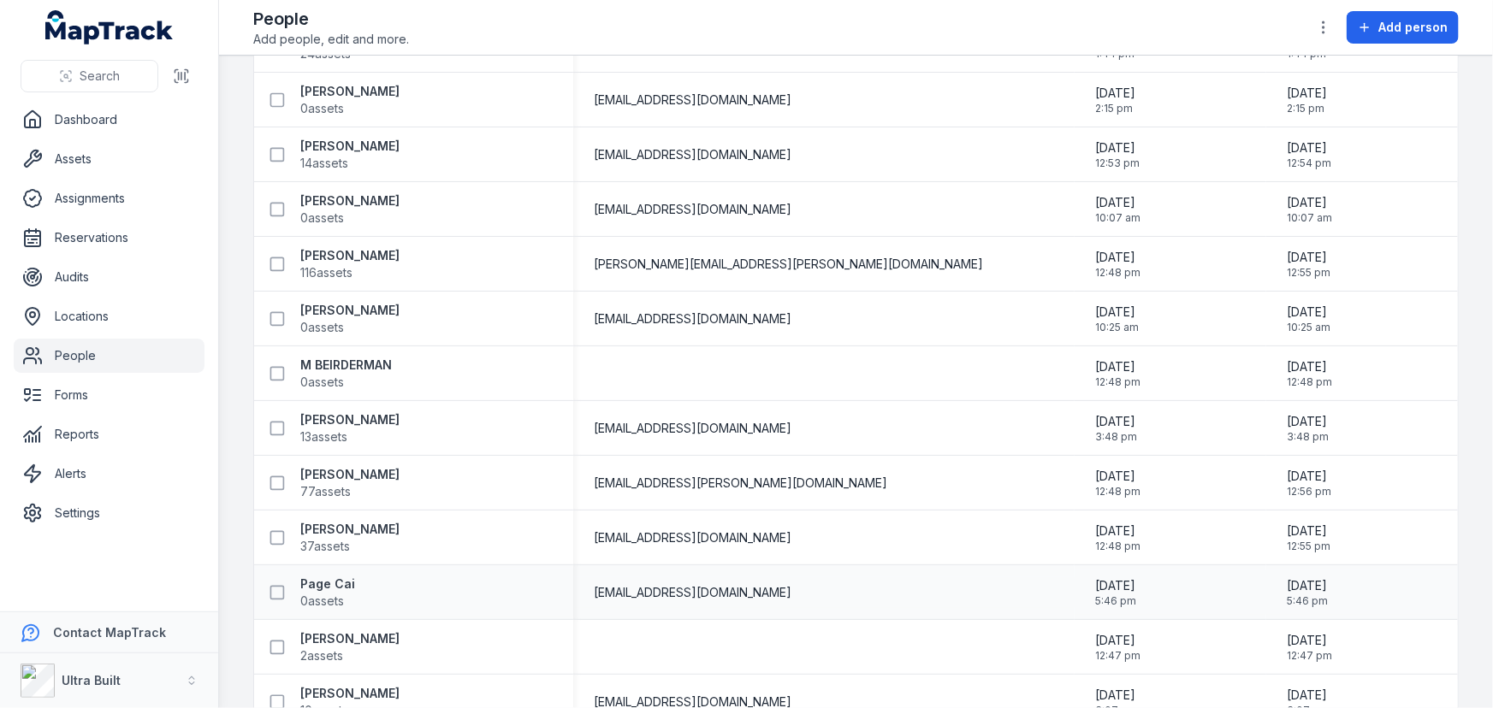
scroll to position [522, 0]
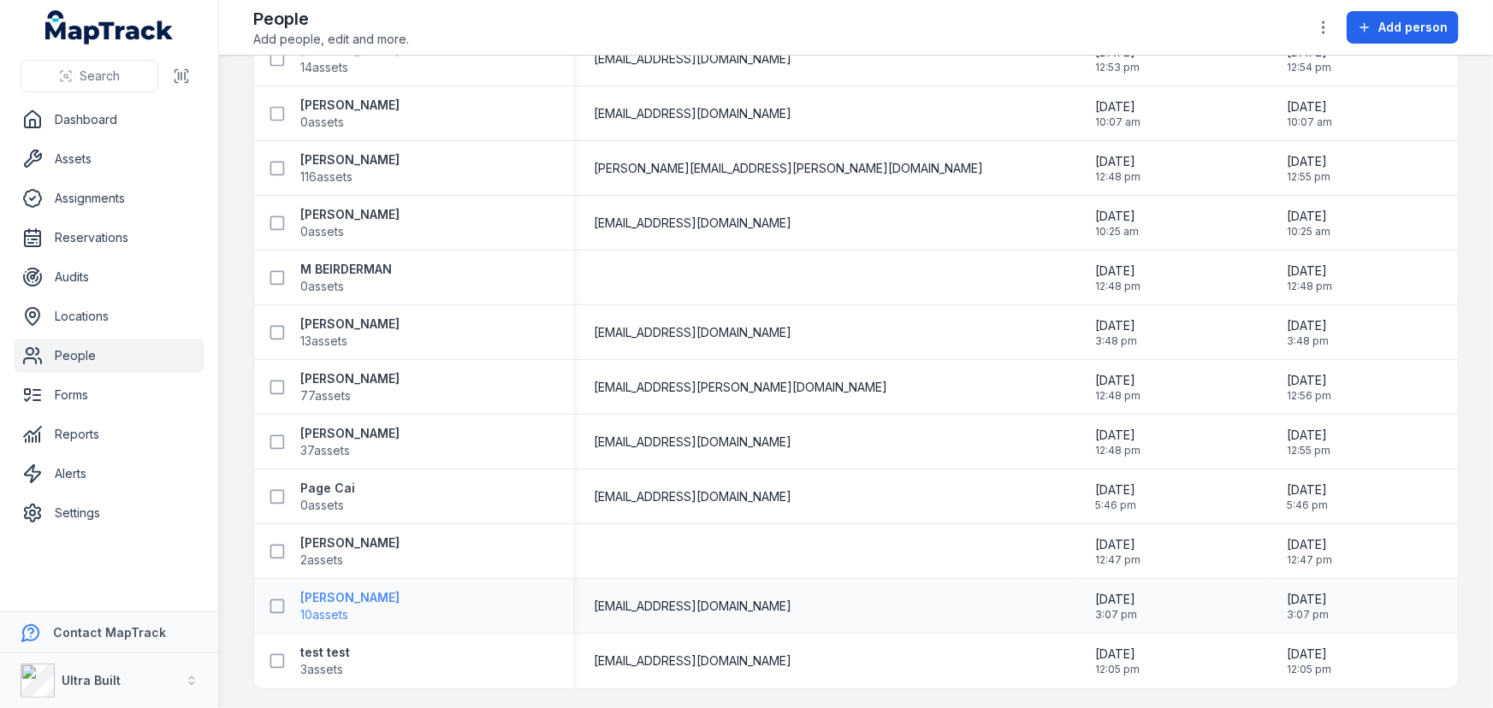
click at [337, 590] on strong "Thomas Burgess" at bounding box center [349, 597] width 99 height 17
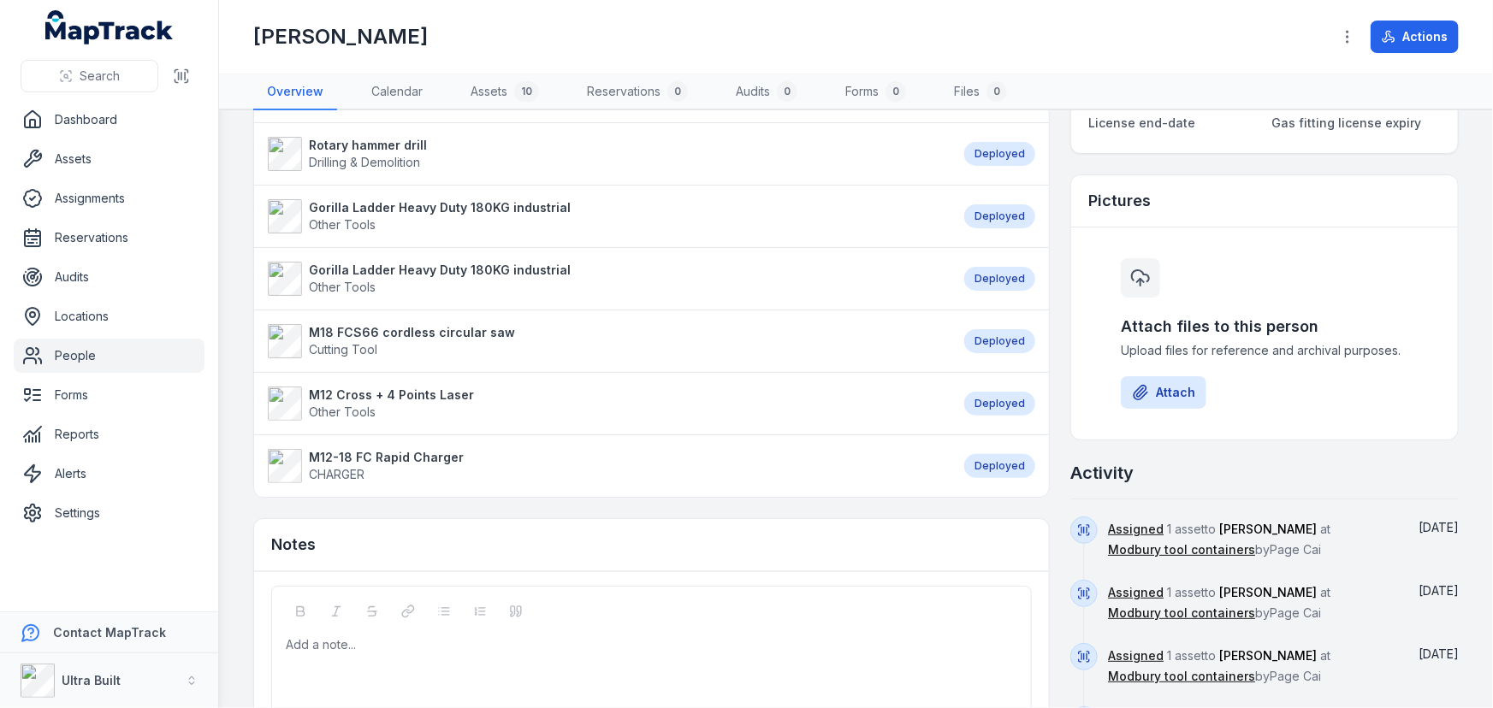
scroll to position [310, 0]
click at [233, 348] on main "Assets 10 M12B3 REDLITHIUM-ION 3.0 Ah Battery Deployed M12B3 REDLITHIUM-ION 3.0…" at bounding box center [856, 409] width 1274 height 598
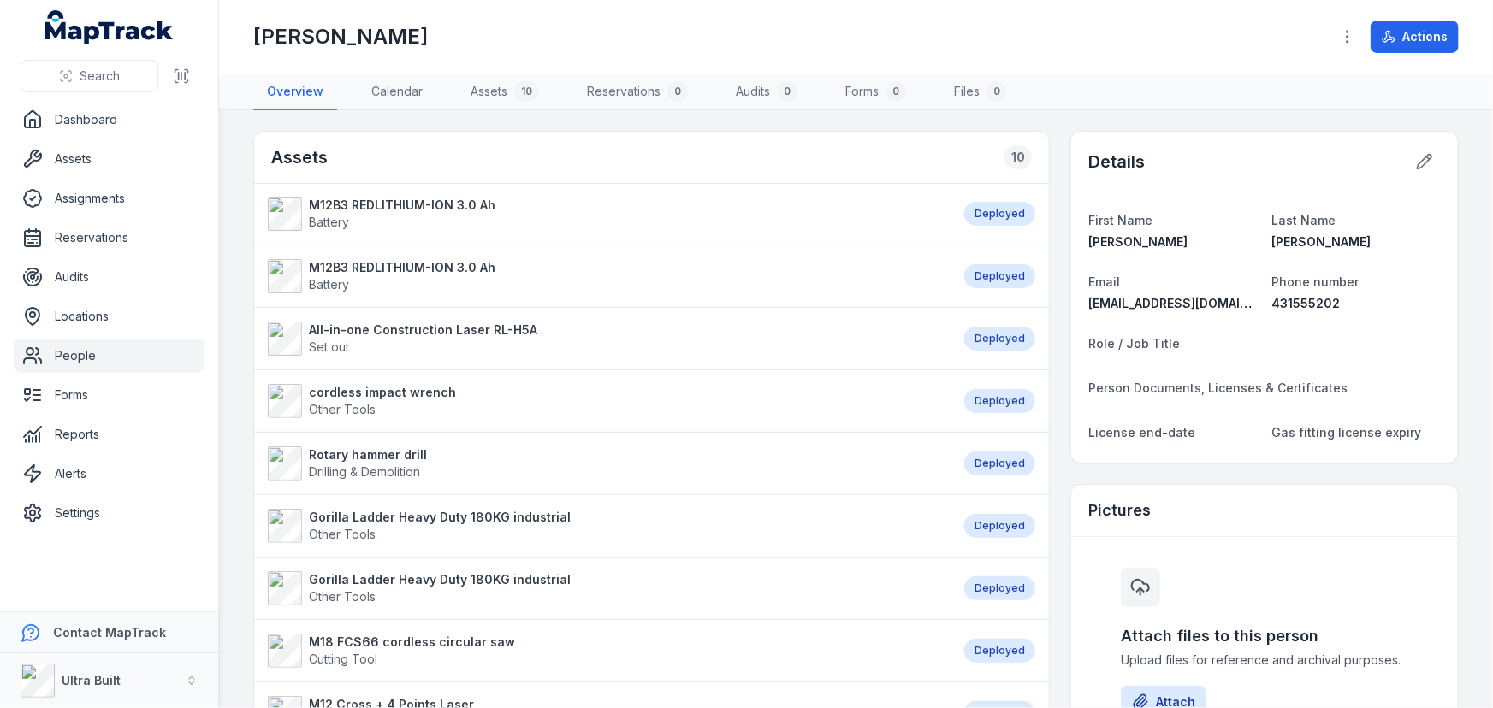
click at [1050, 136] on div "Assets 10 M12B3 REDLITHIUM-ION 3.0 Ah Battery Deployed M12B3 REDLITHIUM-ION 3.0…" at bounding box center [855, 714] width 1205 height 1166
click at [1048, 151] on div "Assets 10 M12B3 REDLITHIUM-ION 3.0 Ah Battery Deployed M12B3 REDLITHIUM-ION 3.0…" at bounding box center [855, 714] width 1205 height 1166
click at [491, 95] on link "Assets 10" at bounding box center [505, 92] width 96 height 36
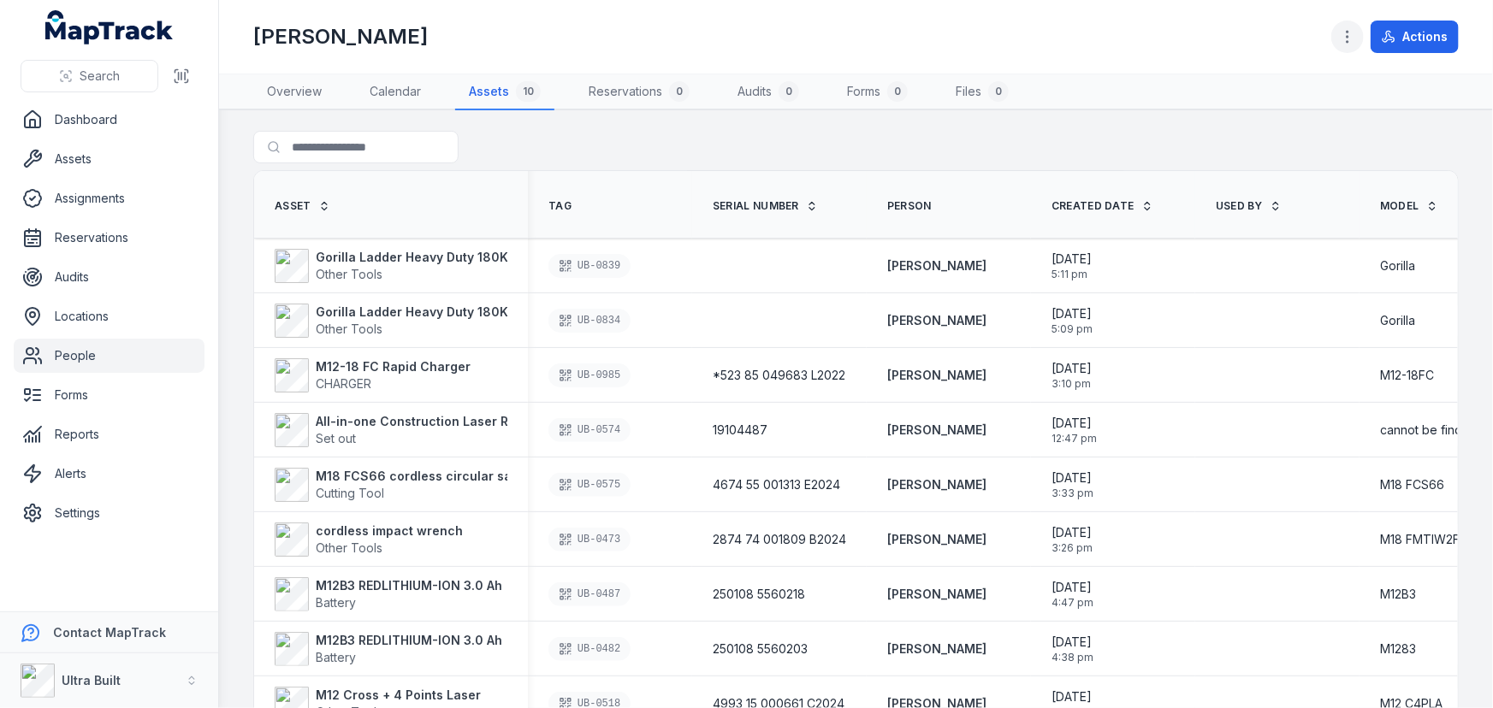
click at [1351, 34] on icon "button" at bounding box center [1347, 36] width 17 height 17
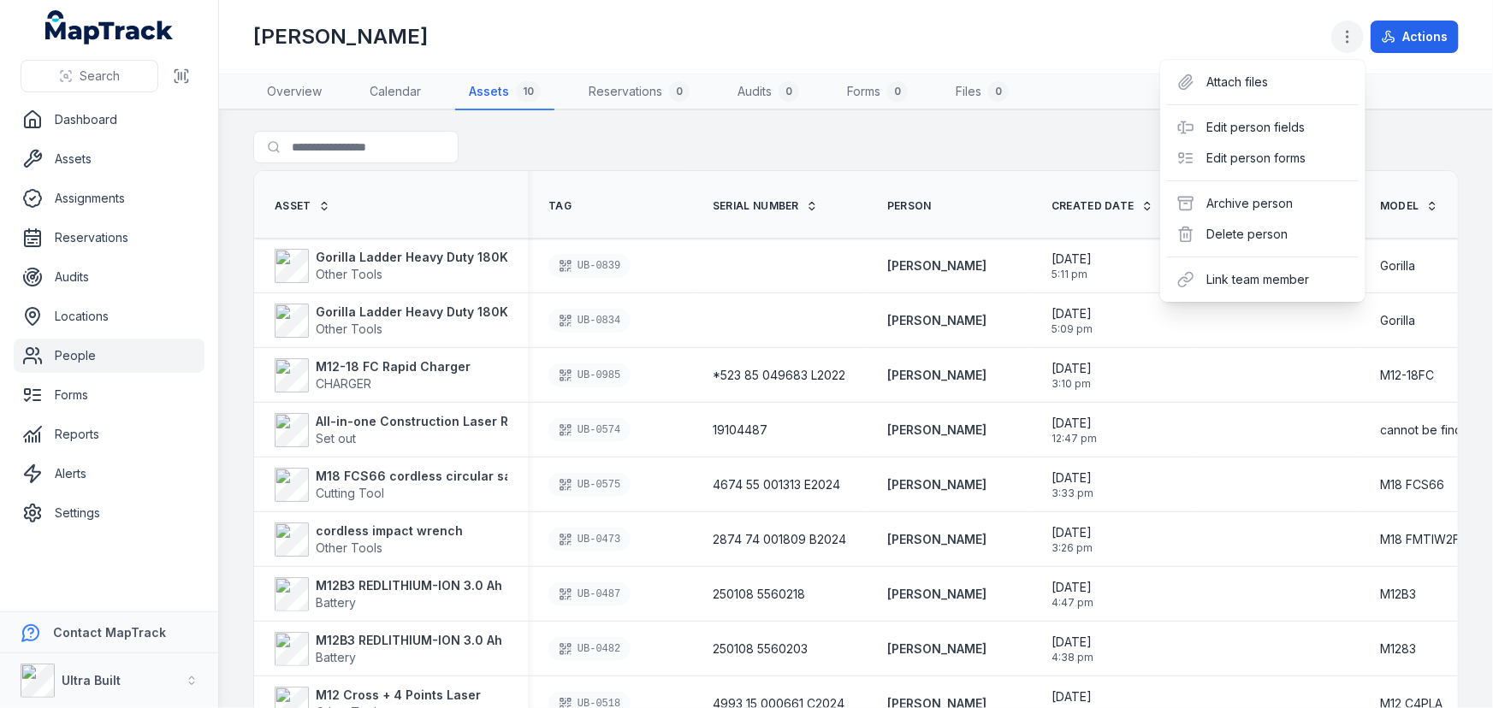
click at [1351, 33] on icon "button" at bounding box center [1347, 36] width 17 height 17
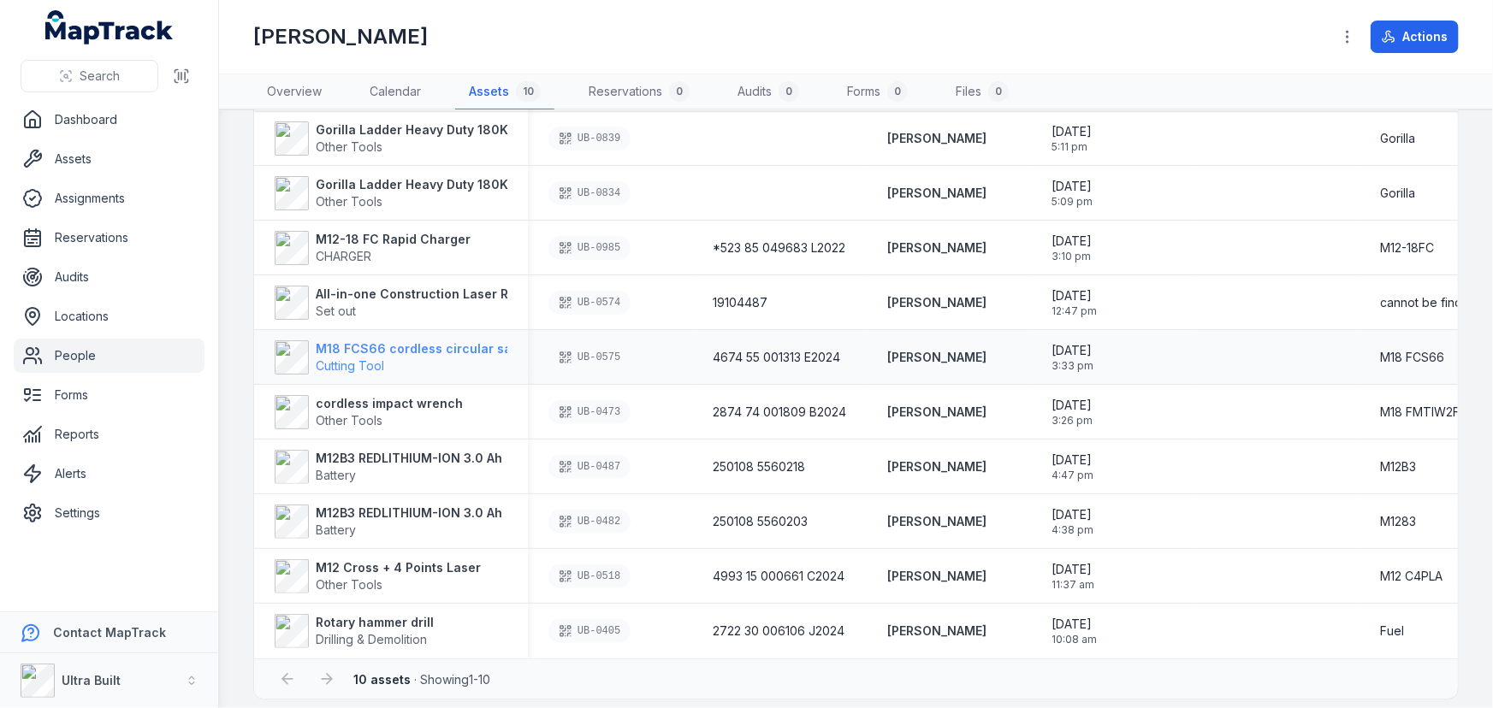
scroll to position [143, 0]
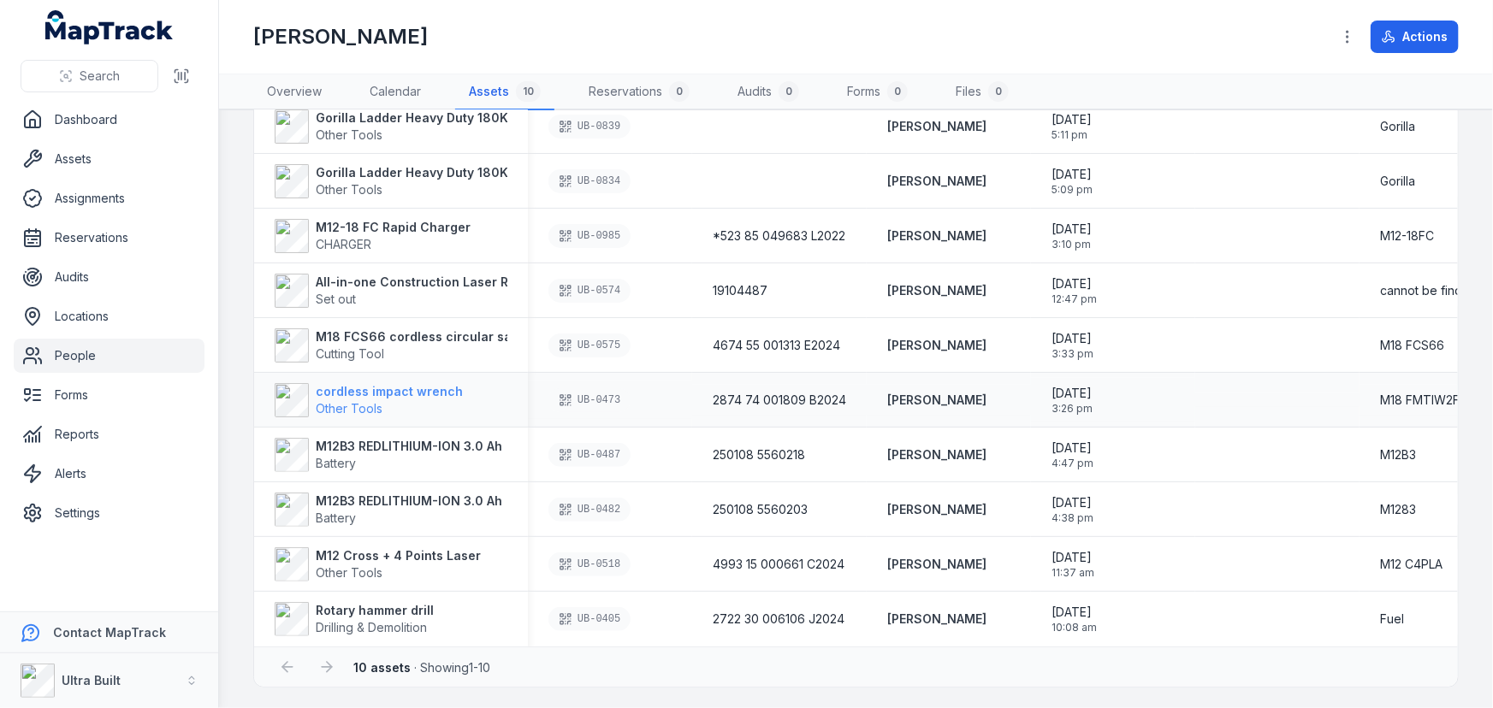
drag, startPoint x: 382, startPoint y: 378, endPoint x: 375, endPoint y: 384, distance: 9.1
click at [85, 352] on link "People" at bounding box center [109, 356] width 191 height 34
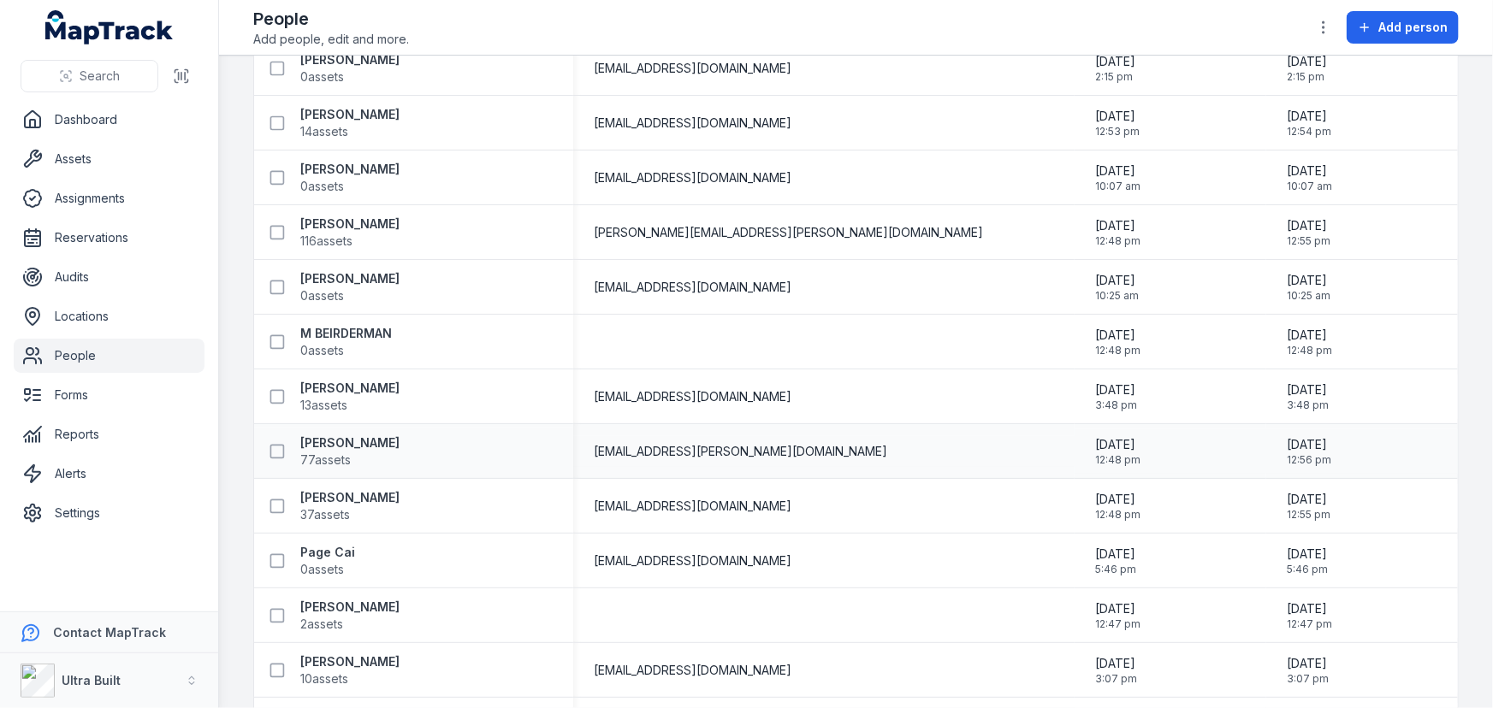
scroll to position [522, 0]
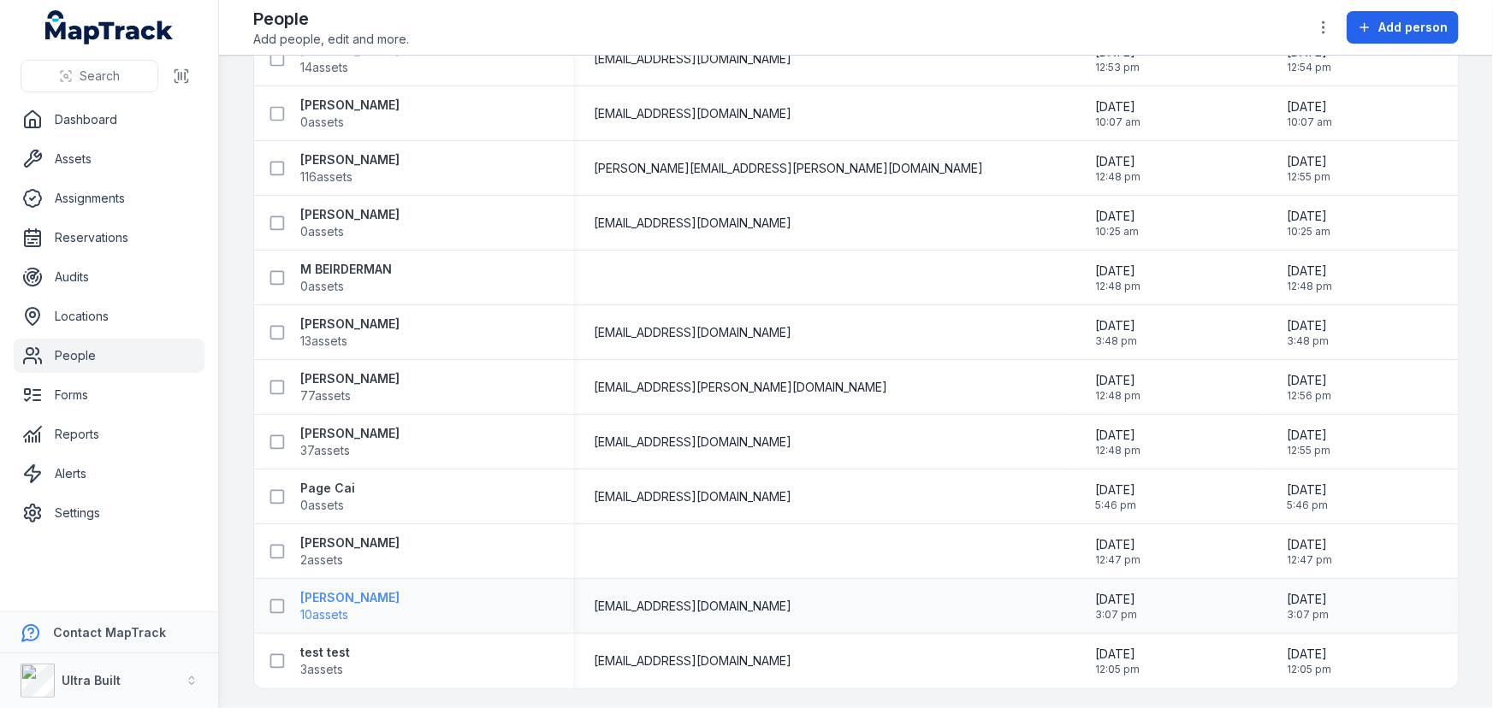
click at [342, 594] on strong "Thomas Burgess" at bounding box center [349, 597] width 99 height 17
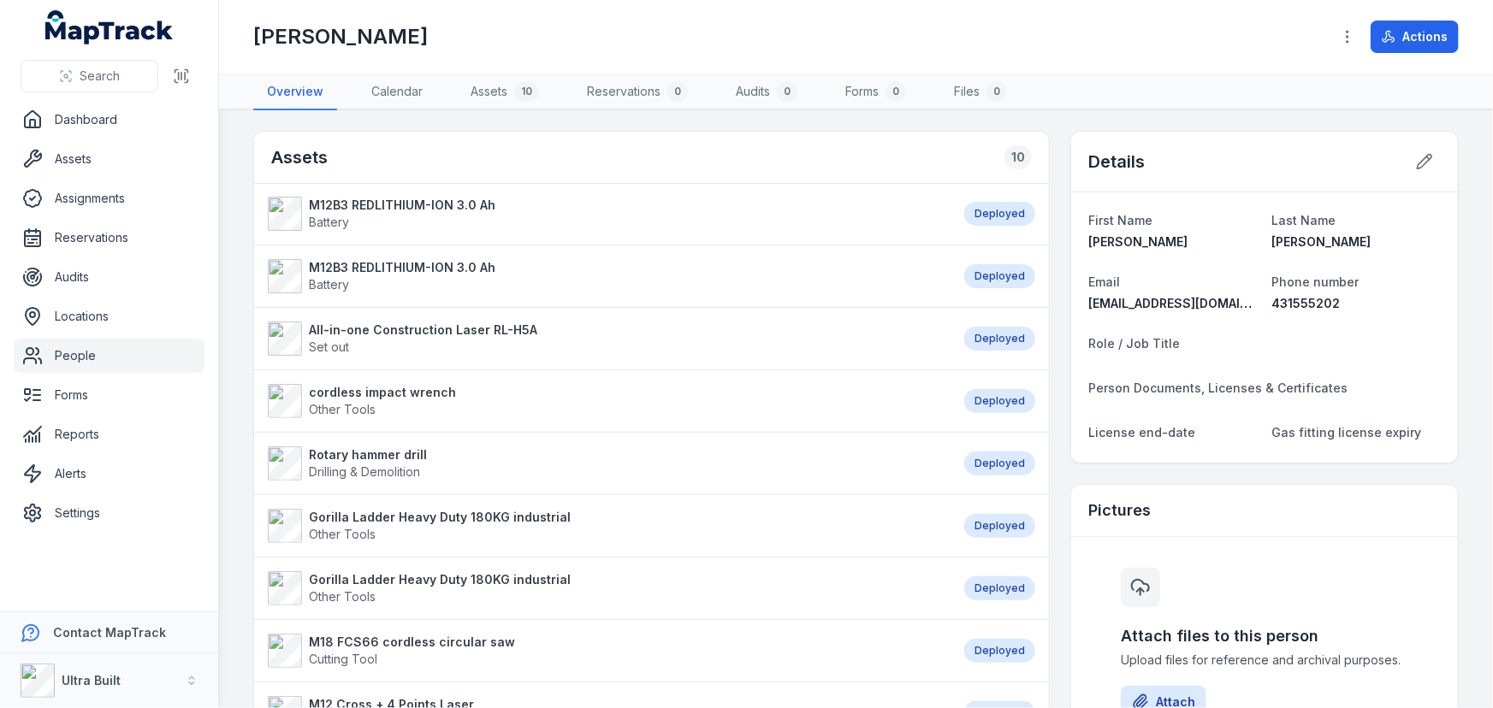
click at [78, 356] on link "People" at bounding box center [109, 356] width 191 height 34
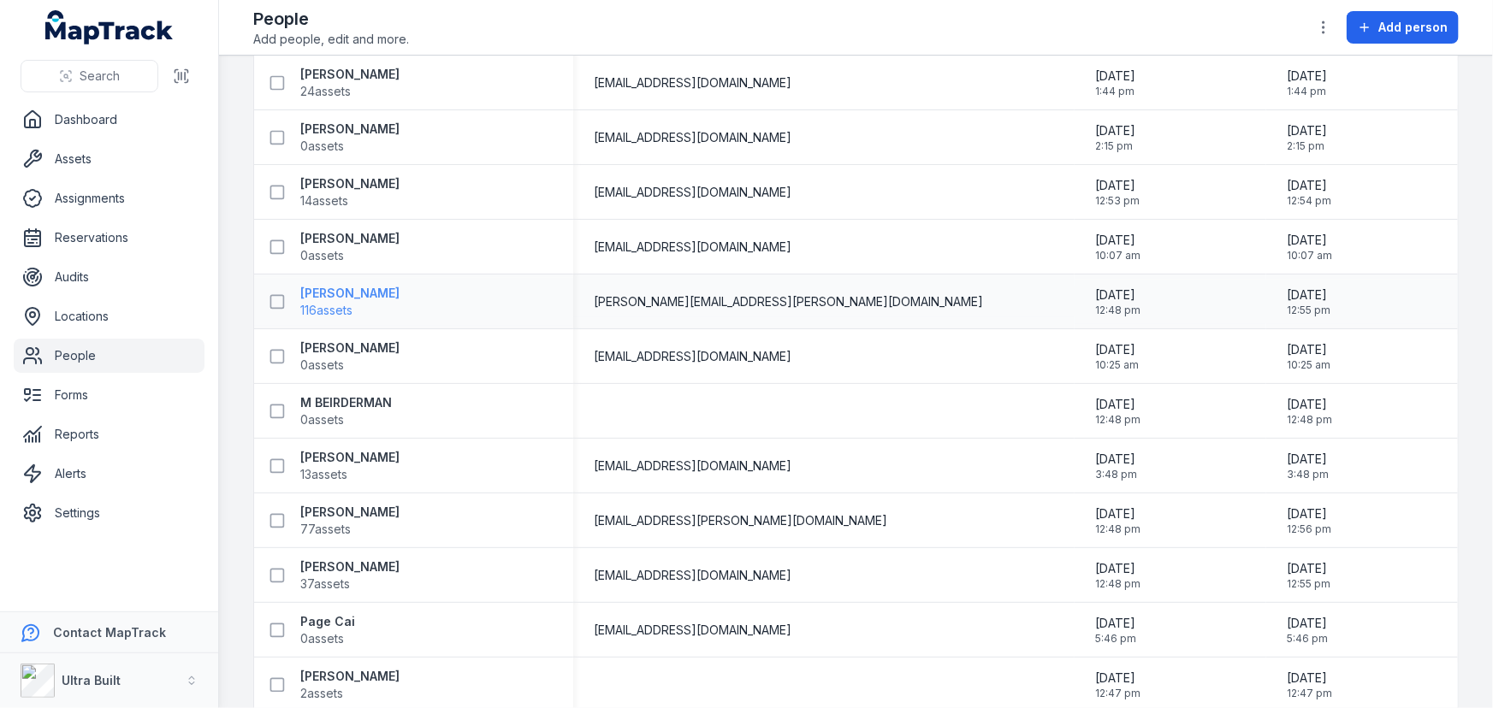
scroll to position [522, 0]
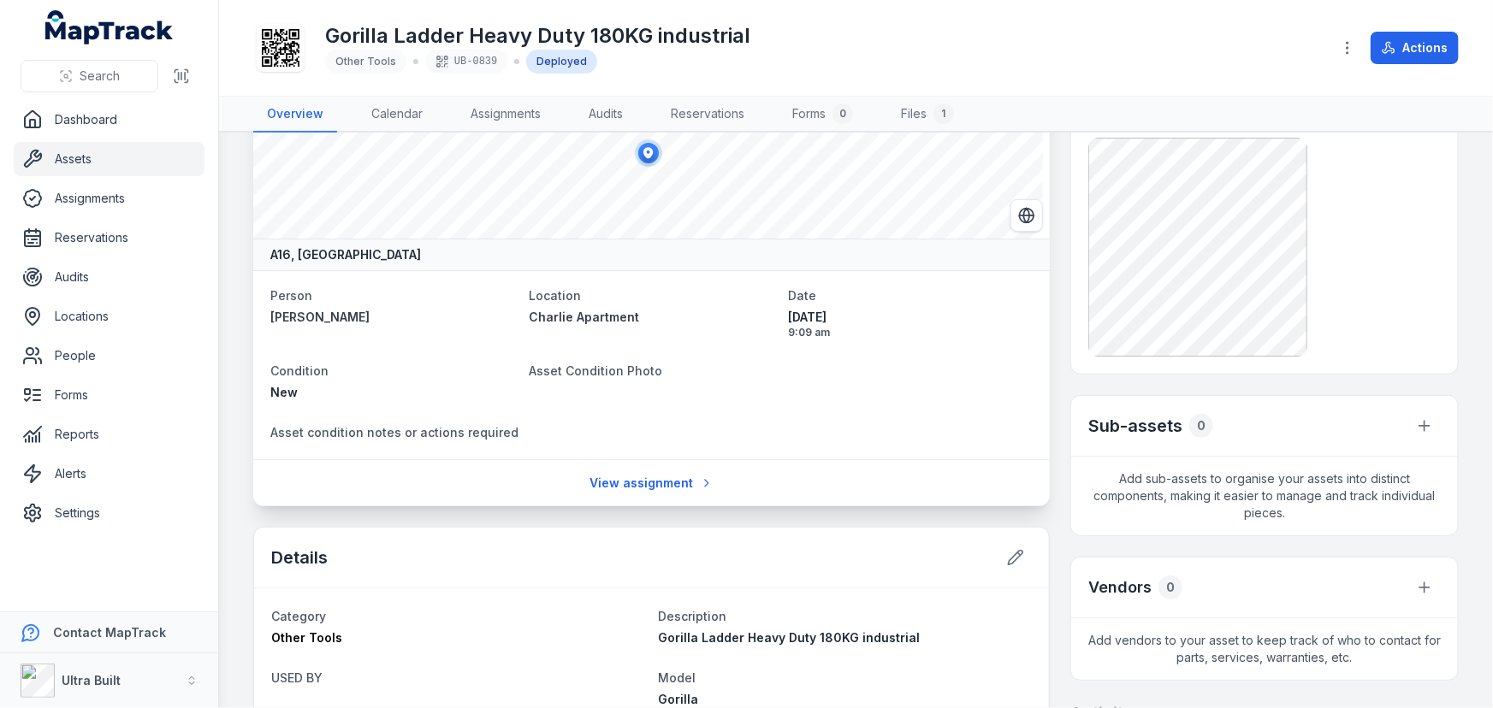
scroll to position [77, 0]
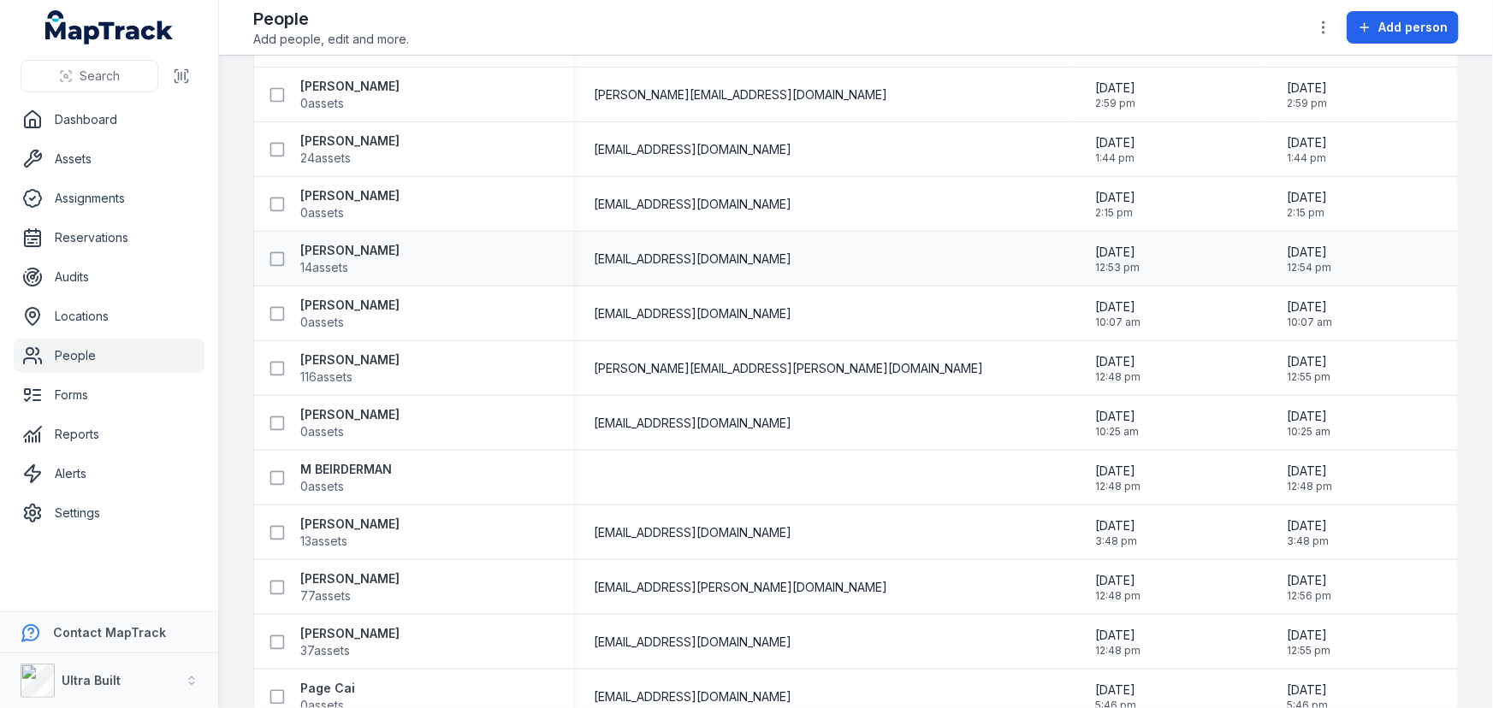
scroll to position [55, 0]
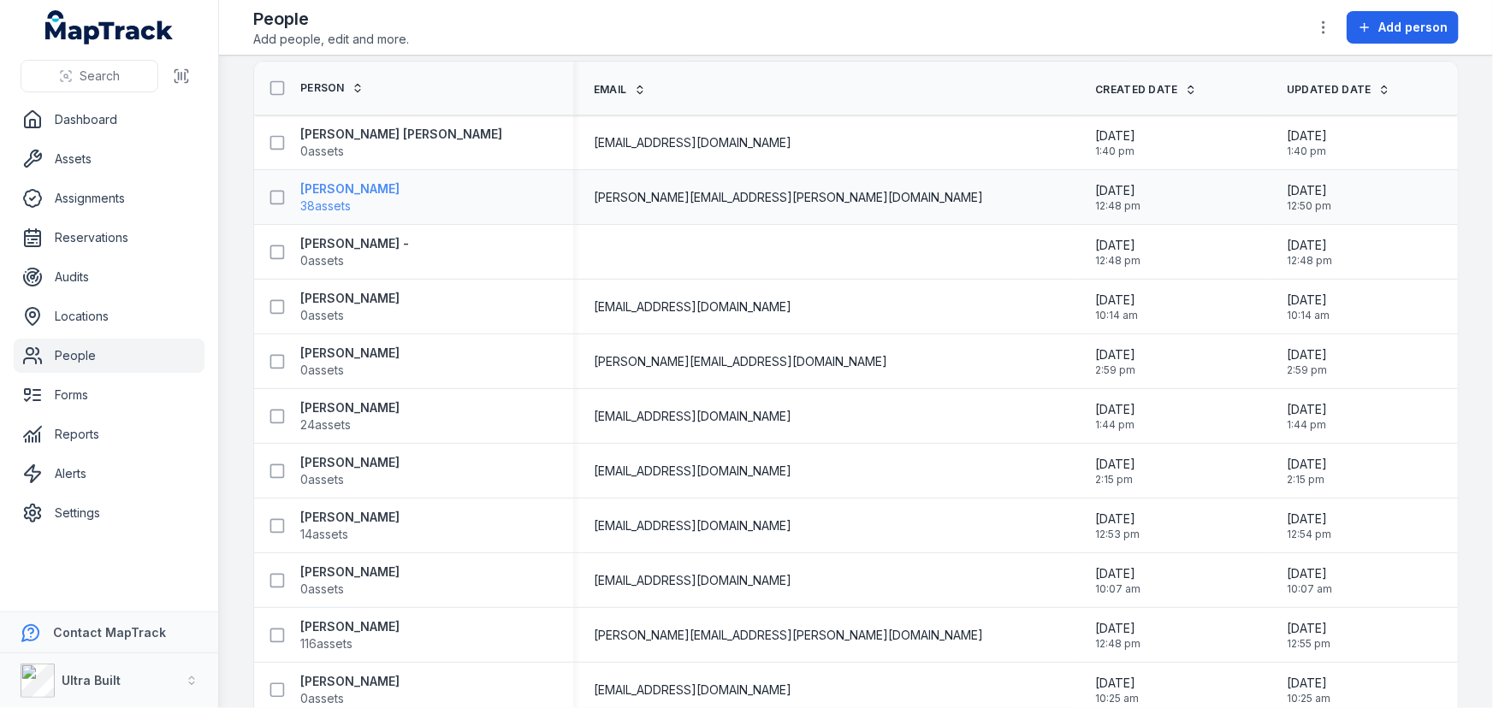
click at [357, 189] on strong "Anthony Agostino" at bounding box center [349, 188] width 99 height 17
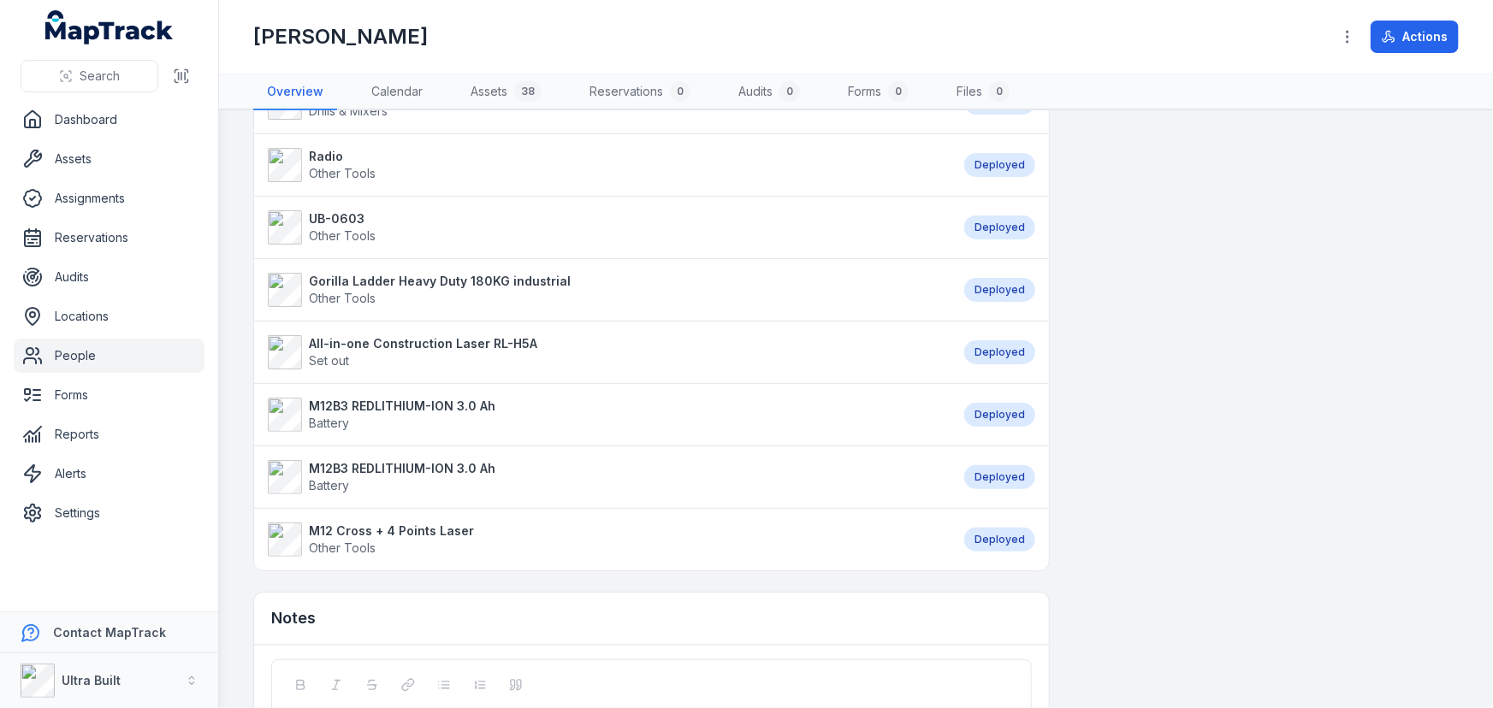
scroll to position [1244, 0]
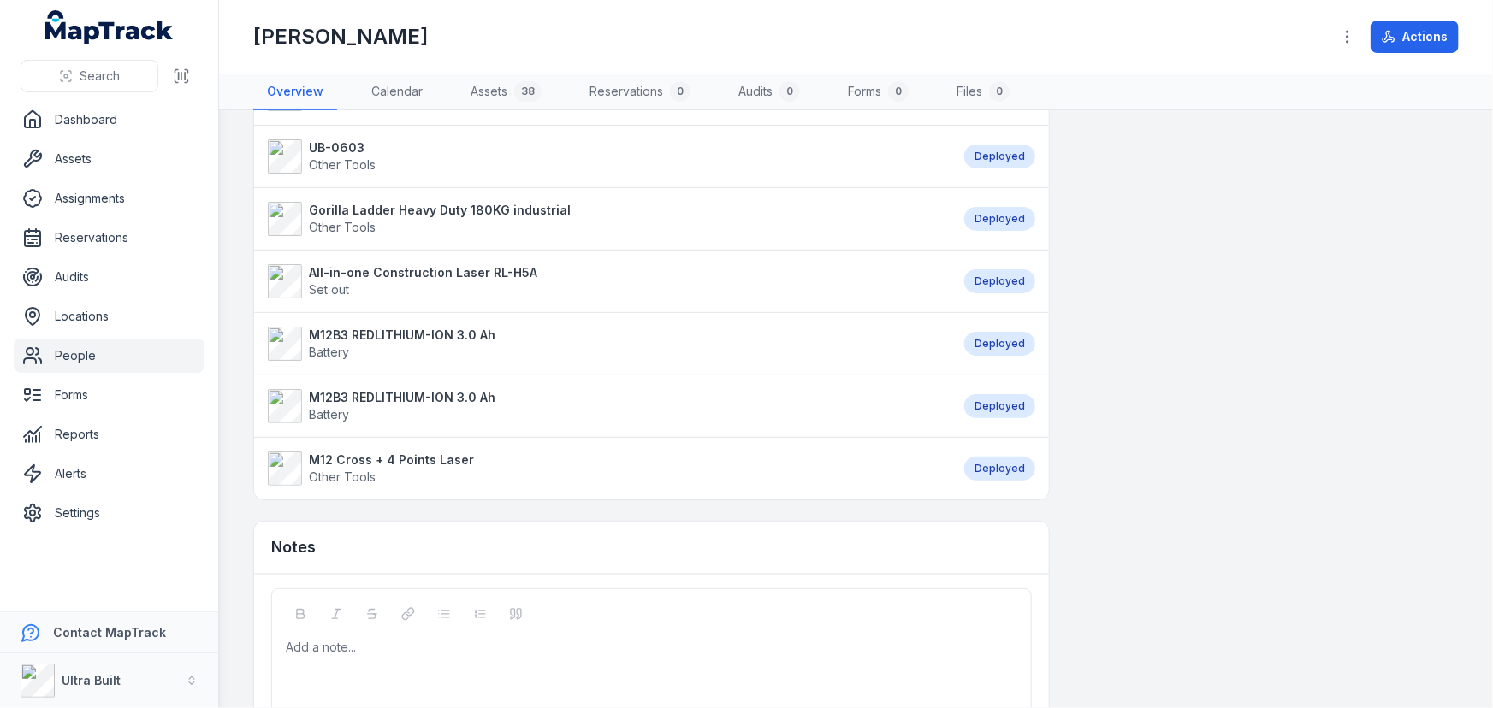
click at [410, 205] on strong "Gorilla Ladder Heavy Duty 180KG industrial" at bounding box center [440, 210] width 262 height 17
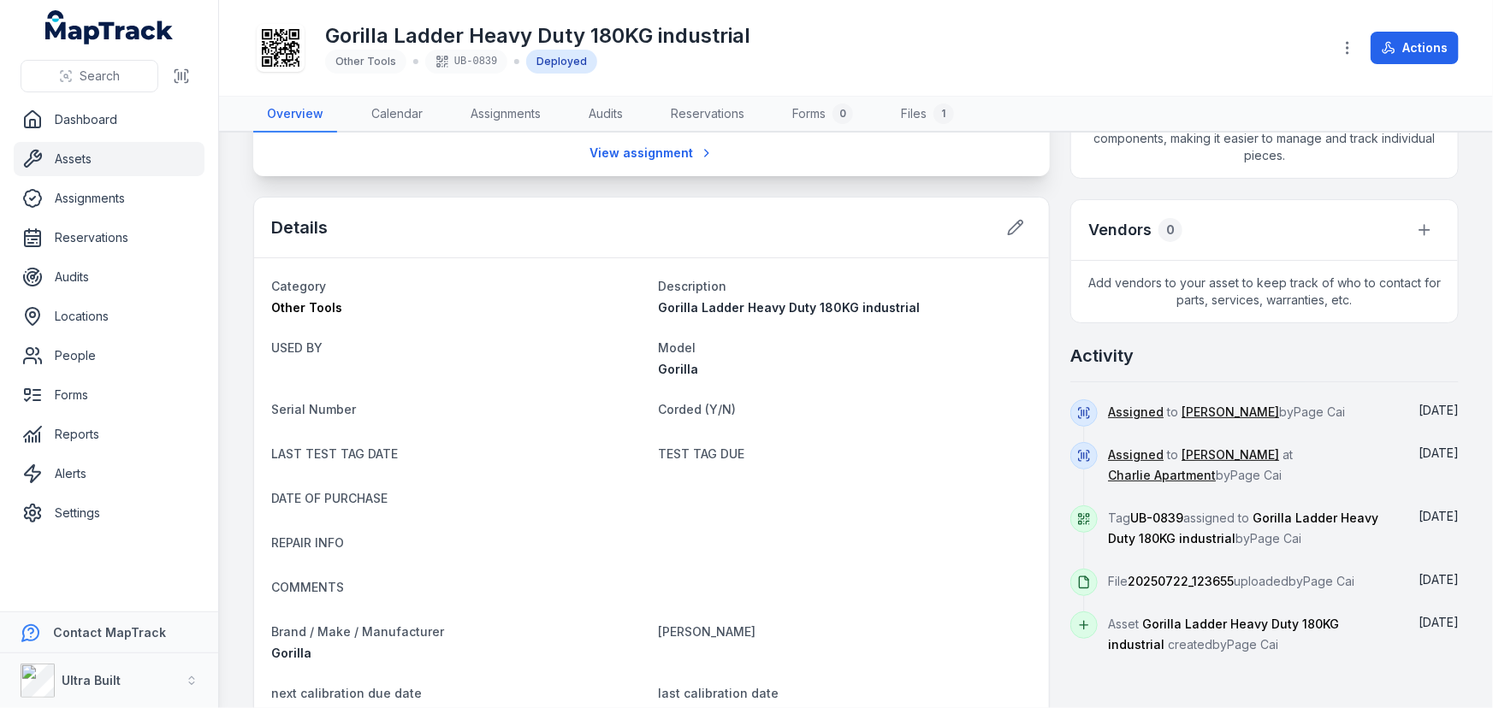
scroll to position [466, 0]
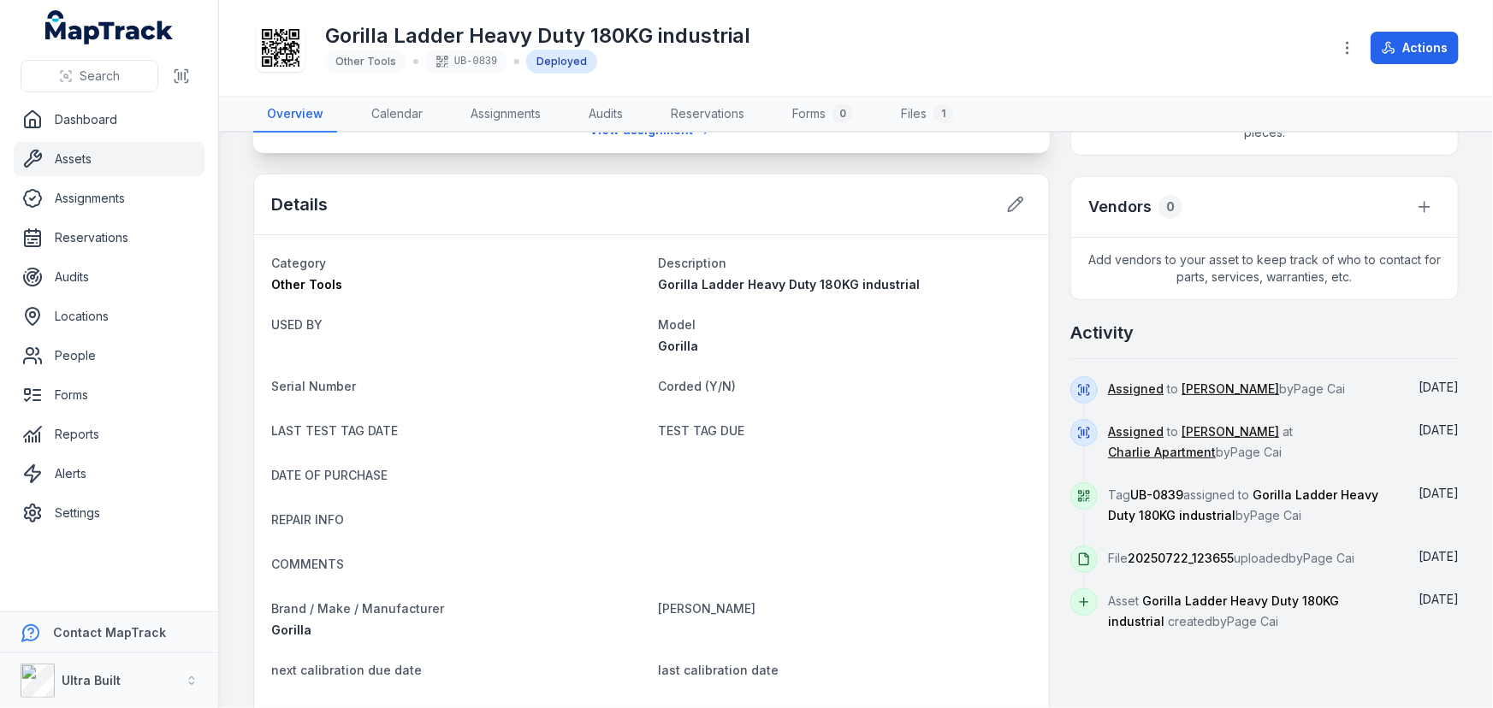
click at [1049, 300] on div "Baulderstone Road, Gepps Cross, Adelaide South Australia 5094, Australia Person…" at bounding box center [855, 427] width 1205 height 1481
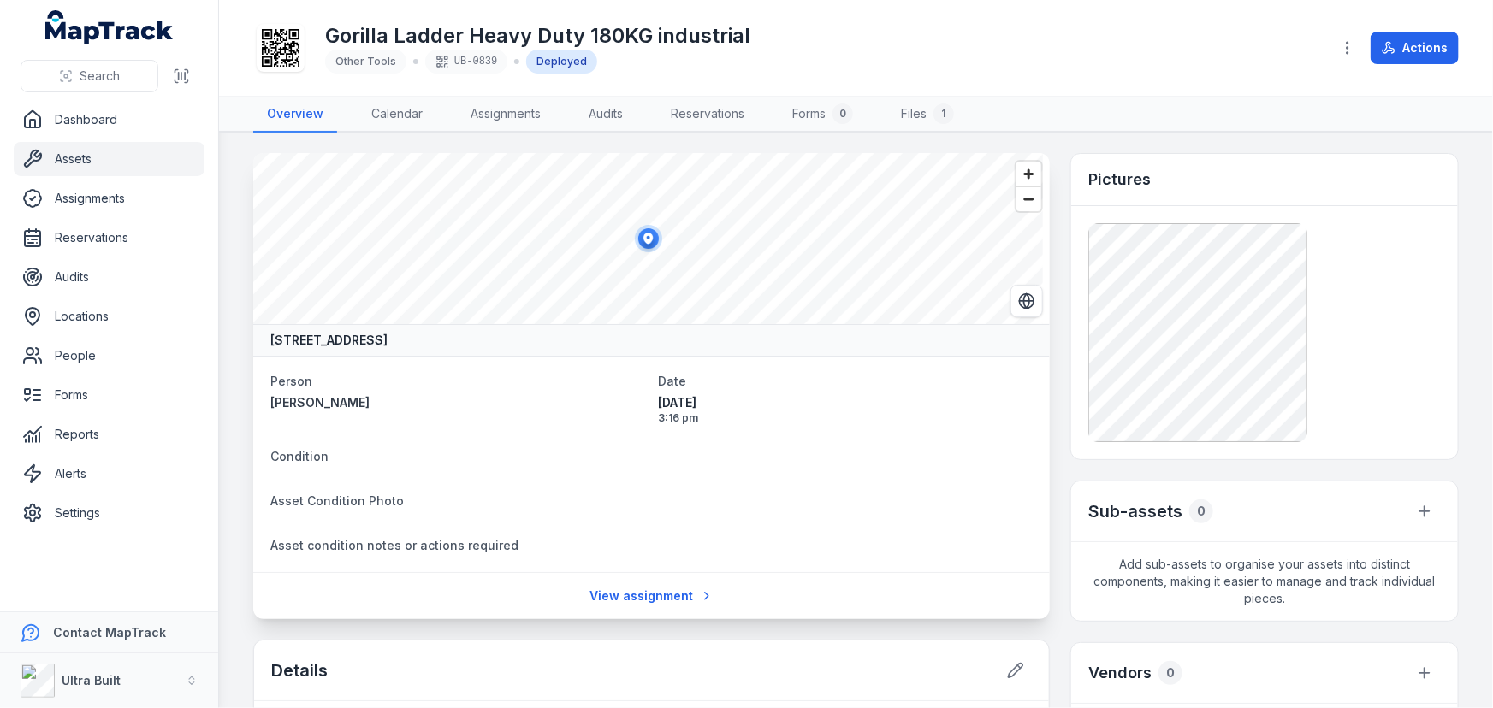
click at [56, 151] on link "Assets" at bounding box center [109, 159] width 191 height 34
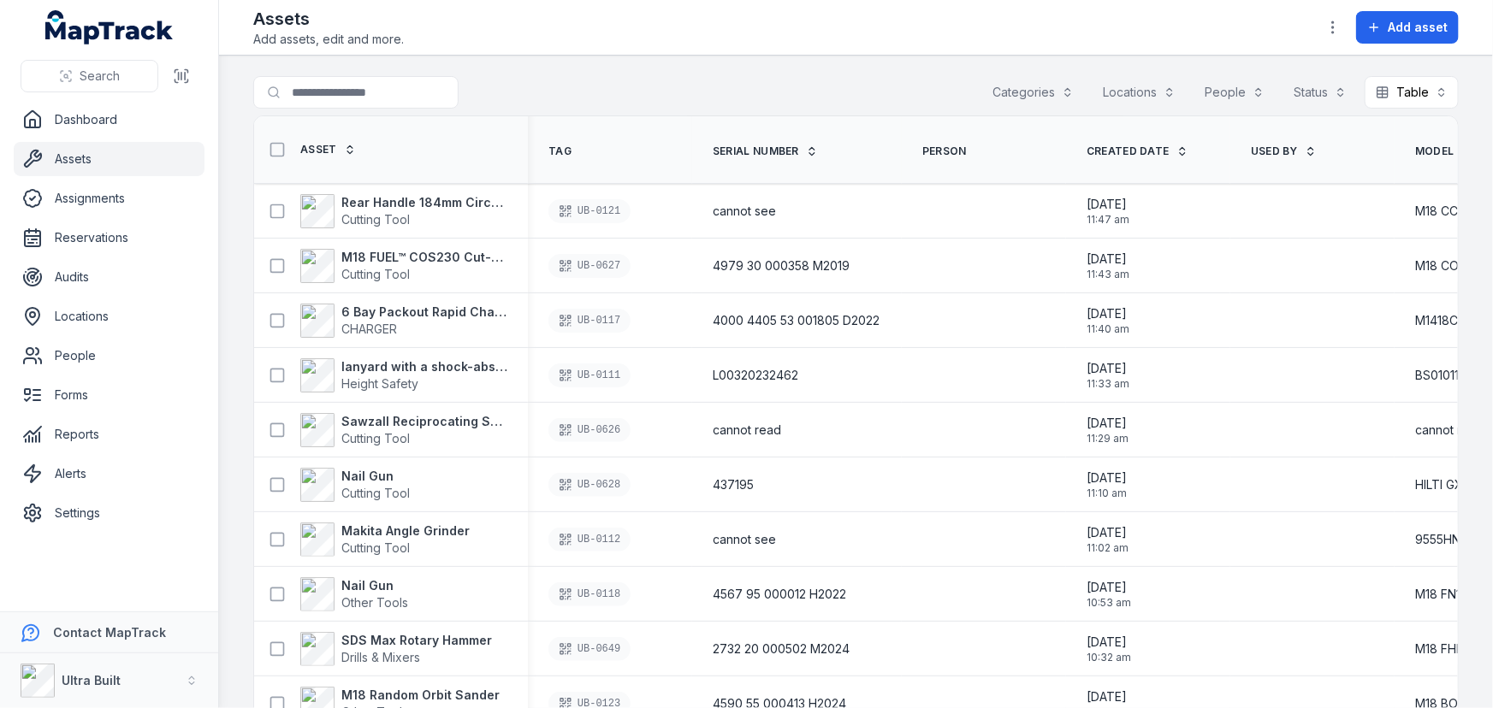
click at [558, 86] on div "Search for assets Categories Locations People Status Table *****" at bounding box center [855, 95] width 1205 height 39
click at [612, 69] on main "Search for assets Categories Locations People Status Table ***** Asset Tag Seri…" at bounding box center [856, 382] width 1274 height 653
click at [744, 95] on div "Search for assets Categories Locations People Status Table *****" at bounding box center [855, 95] width 1205 height 39
click at [379, 87] on input "Search for assets" at bounding box center [390, 92] width 274 height 33
type input "******"
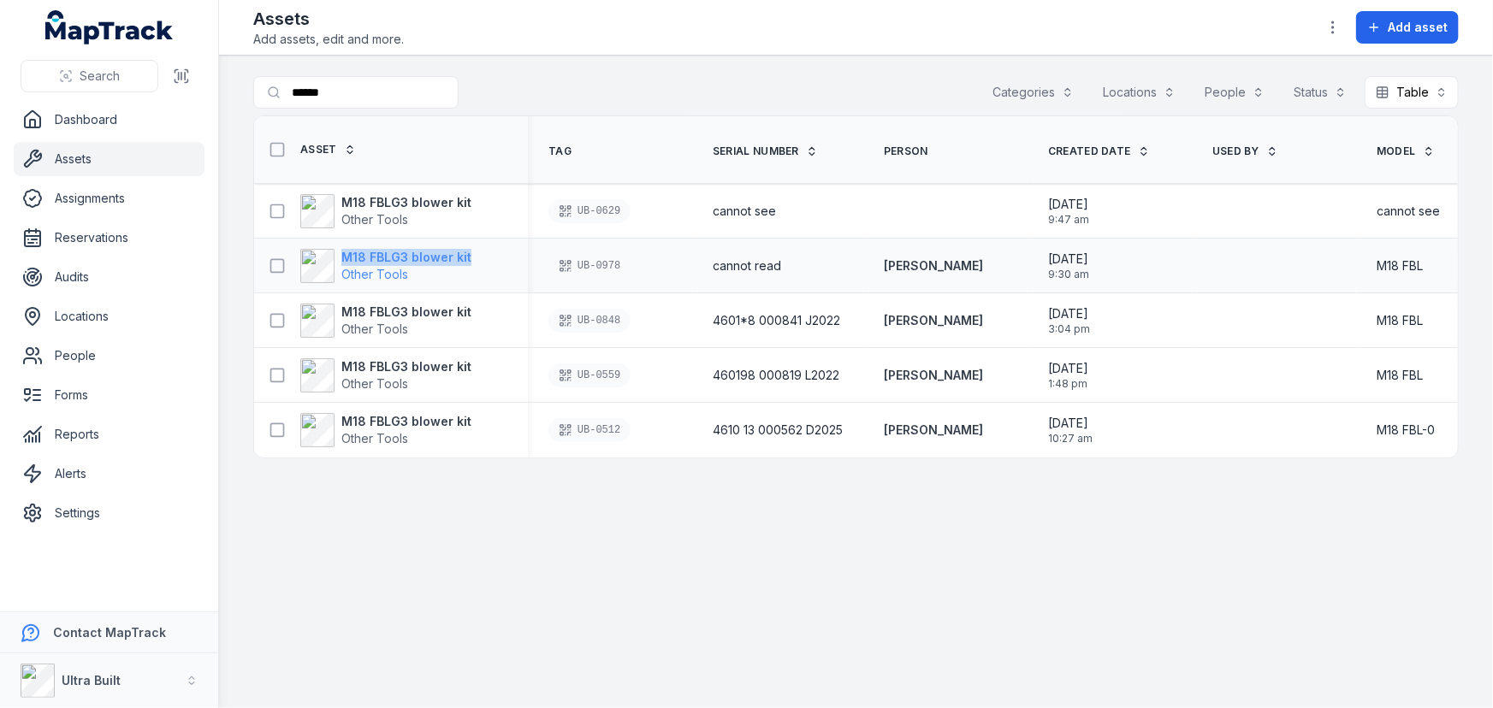
drag, startPoint x: 478, startPoint y: 256, endPoint x: 346, endPoint y: 253, distance: 132.6
click at [346, 253] on div "M18 FBLG3 blower kit Other Tools" at bounding box center [384, 266] width 246 height 34
copy strong "M18 FBLG3 blower kit"
click at [69, 156] on link "Assets" at bounding box center [109, 159] width 191 height 34
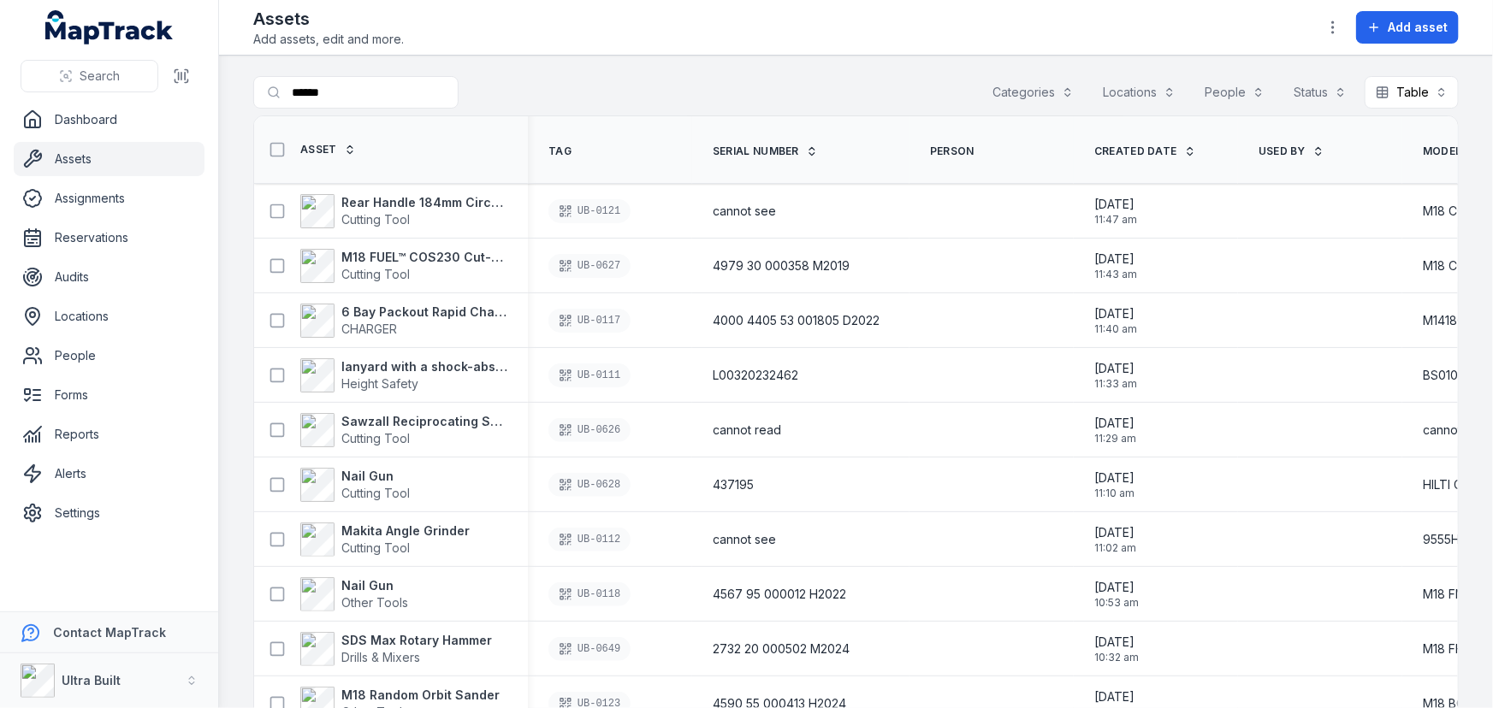
click at [84, 157] on link "Assets" at bounding box center [109, 159] width 191 height 34
click at [76, 161] on link "Assets" at bounding box center [109, 159] width 191 height 34
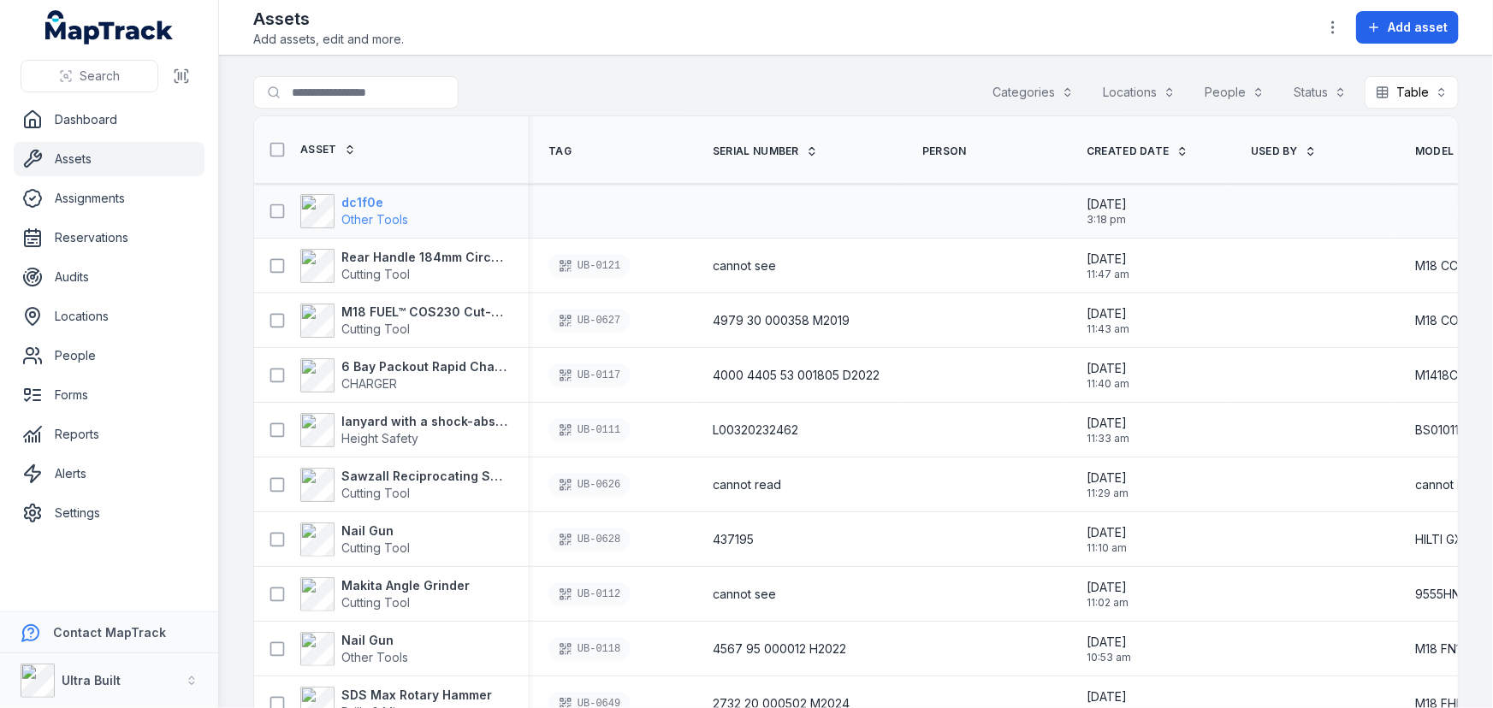
click at [361, 196] on strong "dc1f0e" at bounding box center [374, 202] width 67 height 17
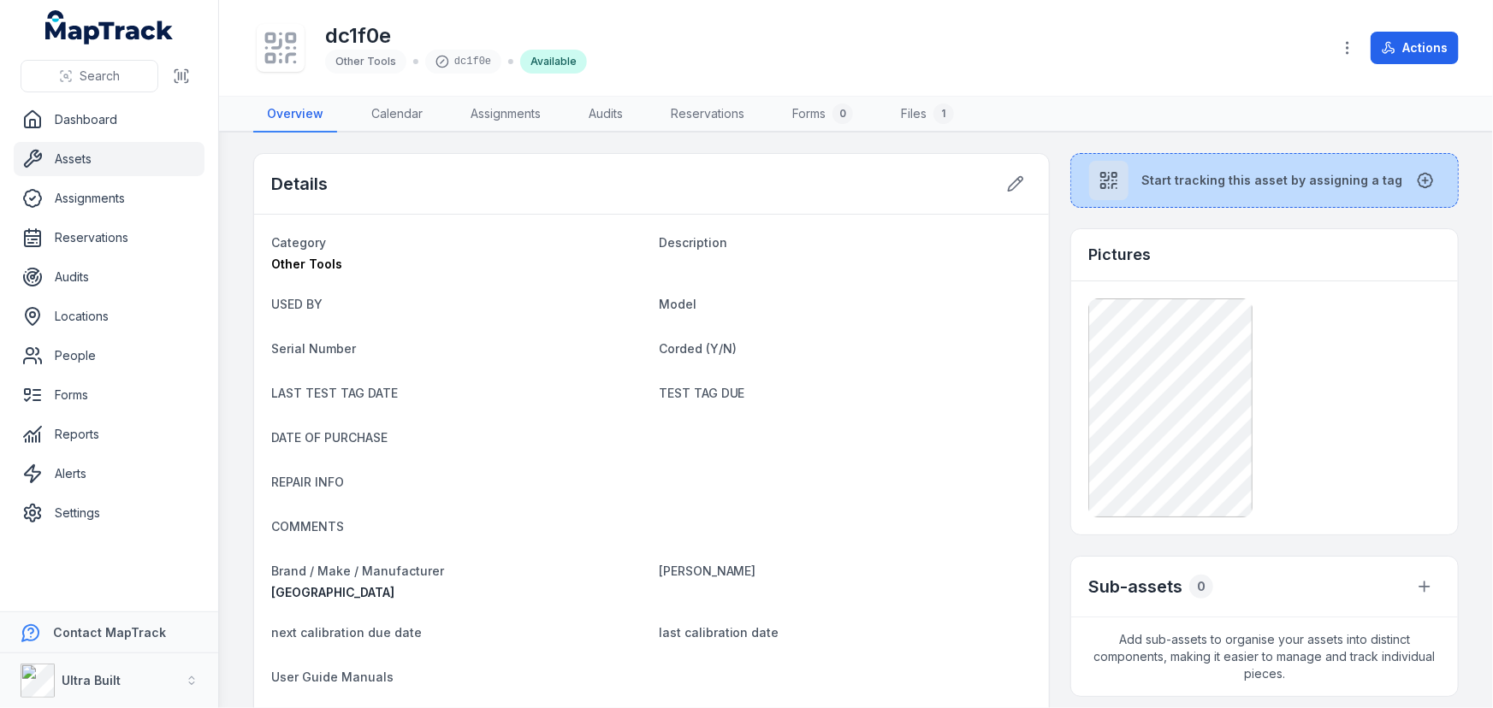
click at [1231, 184] on span "Start tracking this asset by assigning a tag" at bounding box center [1272, 180] width 261 height 17
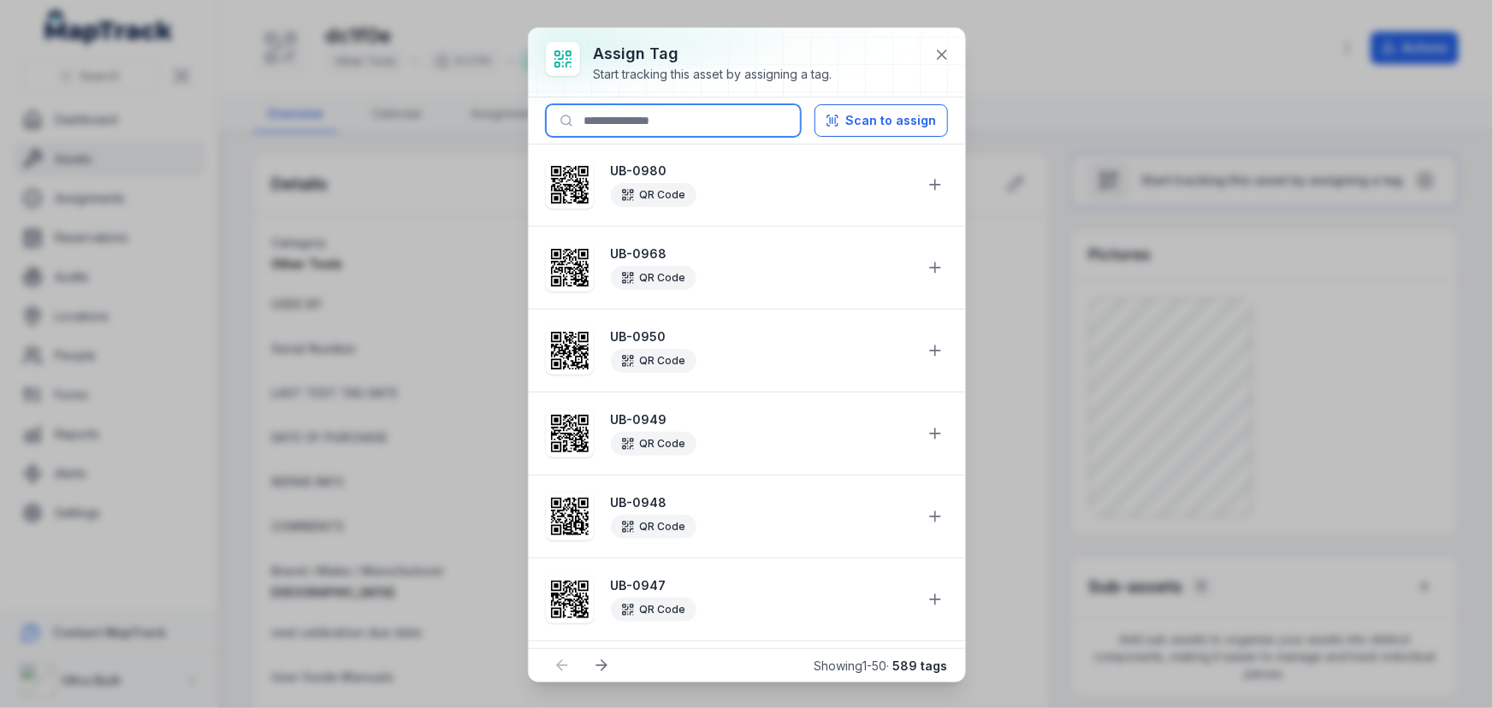
click at [683, 122] on input at bounding box center [673, 120] width 255 height 33
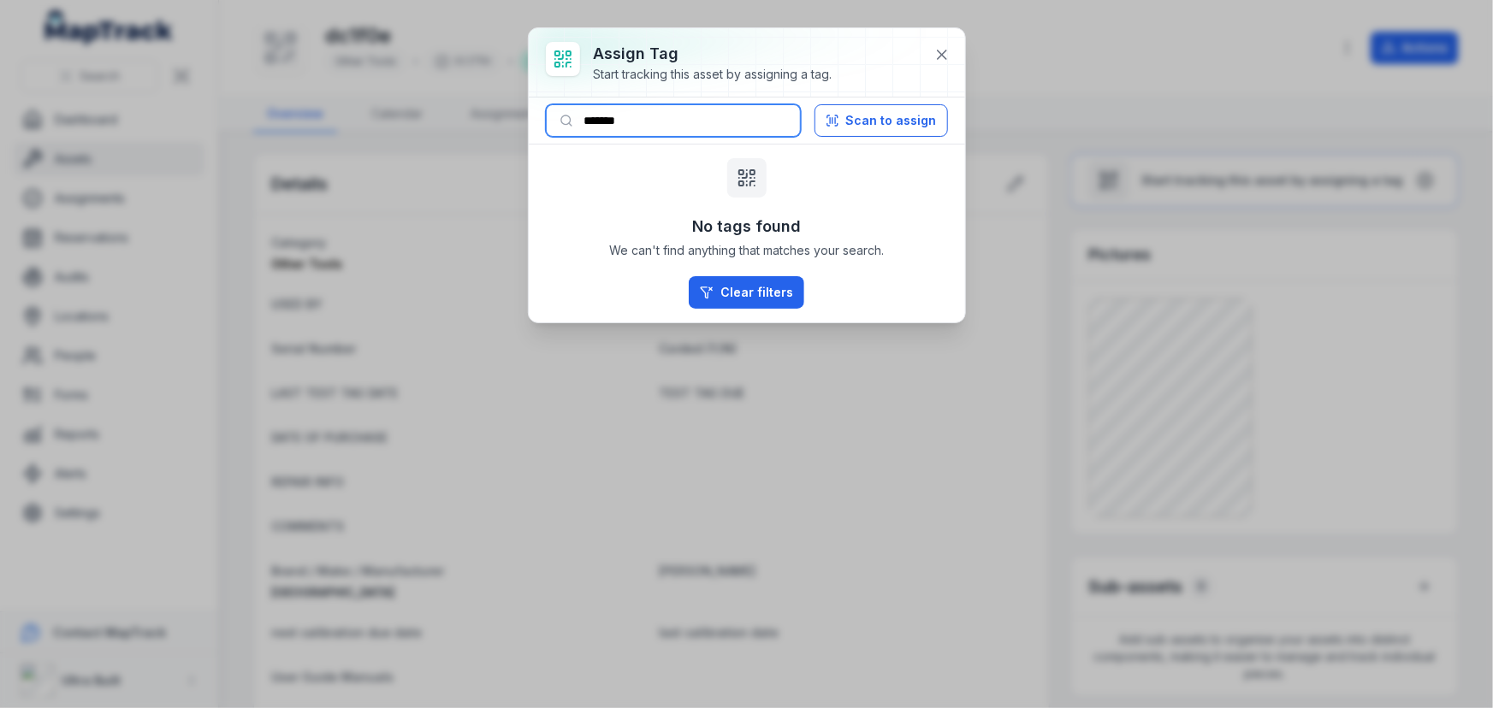
drag, startPoint x: 612, startPoint y: 115, endPoint x: 669, endPoint y: 115, distance: 57.3
click at [659, 115] on input "*******" at bounding box center [673, 120] width 255 height 33
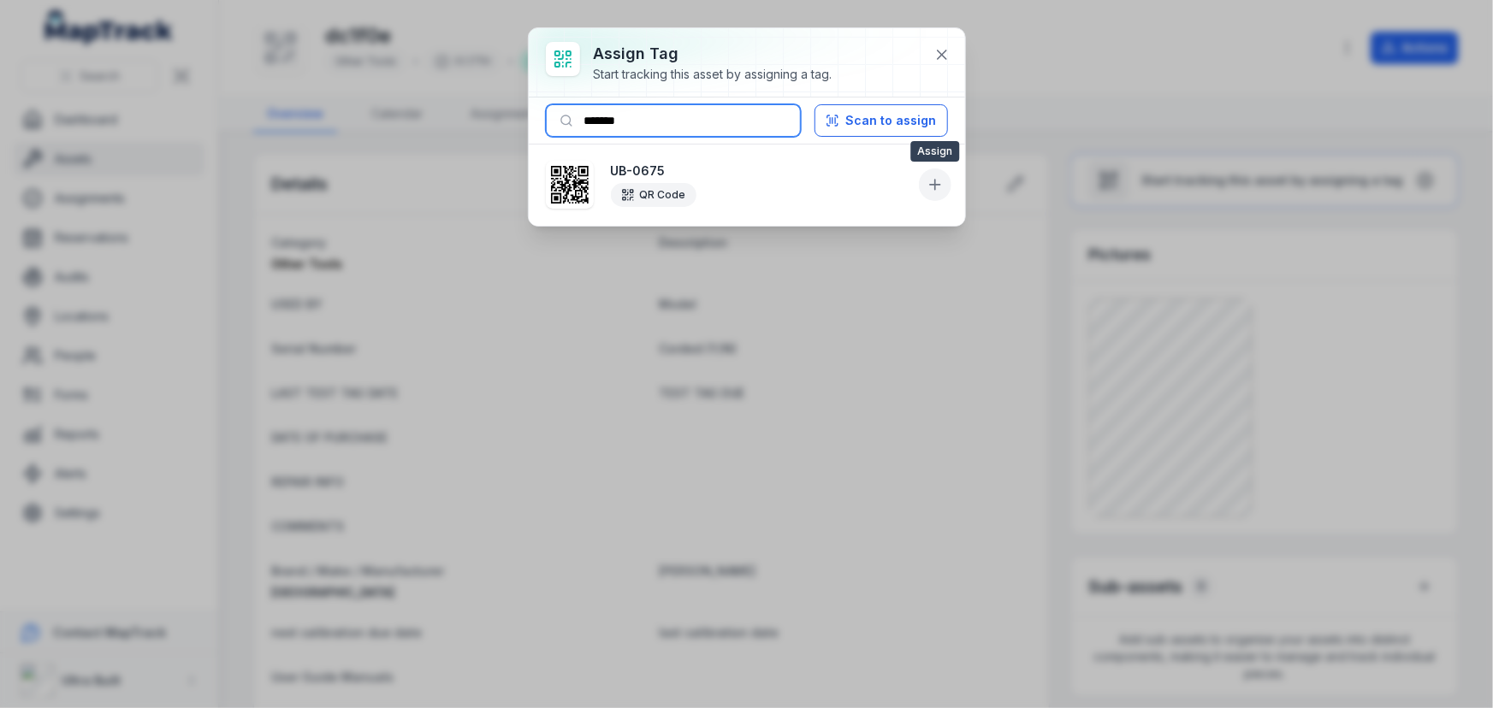
type input "*******"
click at [938, 187] on icon at bounding box center [934, 184] width 17 height 17
